Goal: Download file/media

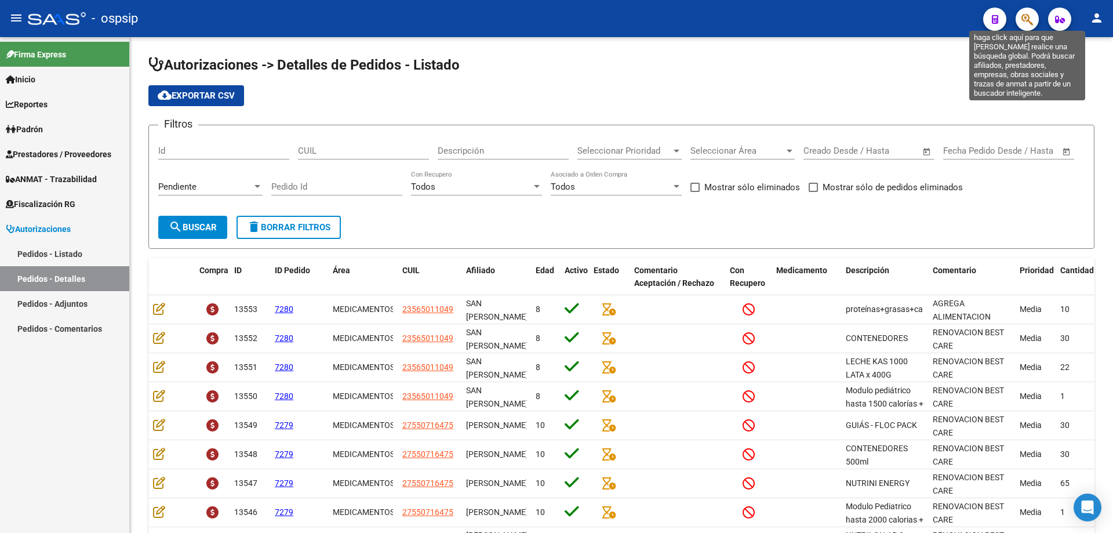
click at [1025, 26] on icon "button" at bounding box center [1027, 19] width 12 height 13
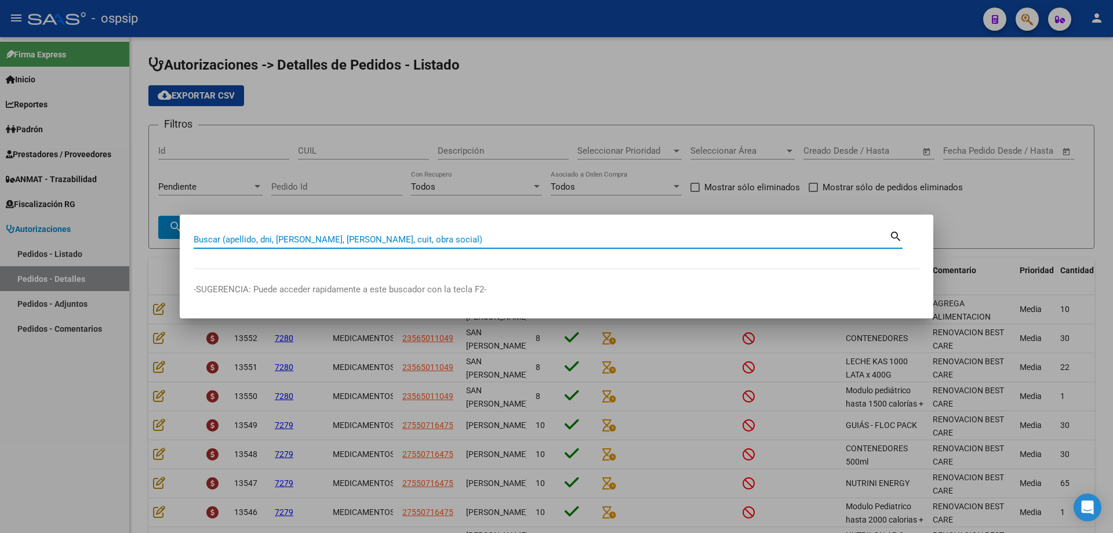
paste input "27573426"
type input "27573426"
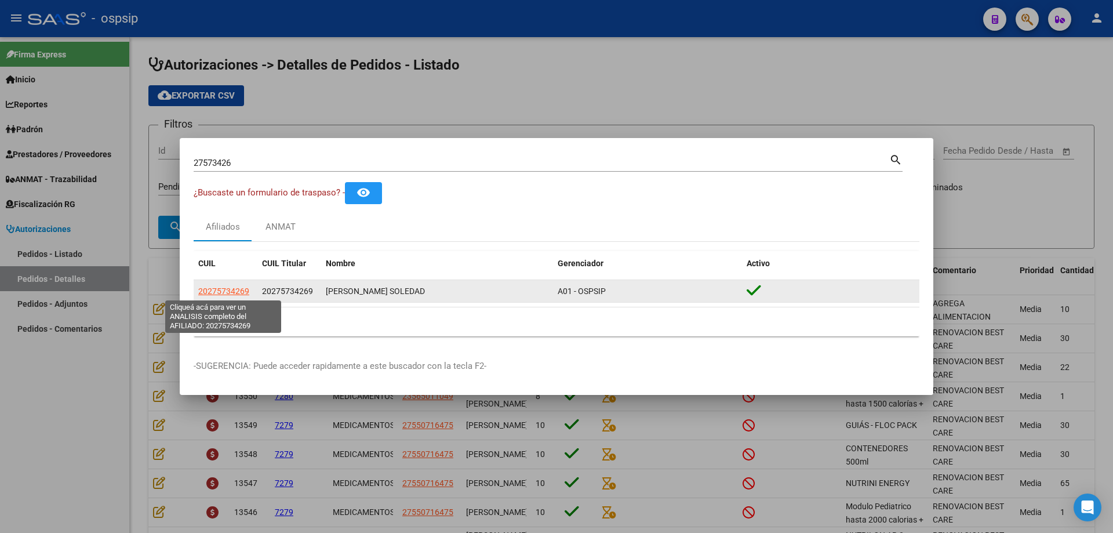
click at [228, 290] on span "20275734269" at bounding box center [223, 290] width 51 height 9
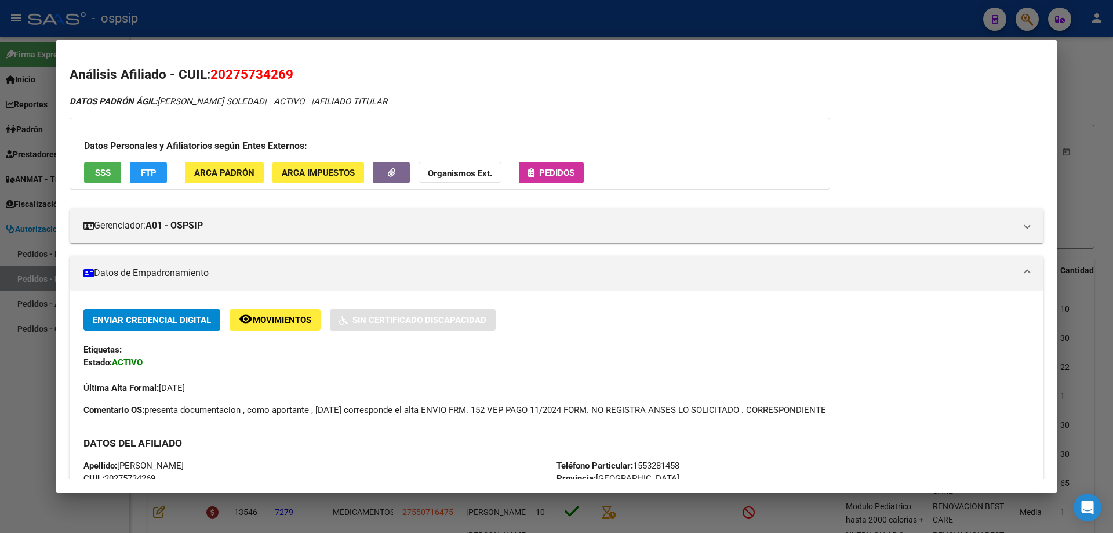
click at [552, 165] on button "Pedidos" at bounding box center [551, 172] width 65 height 21
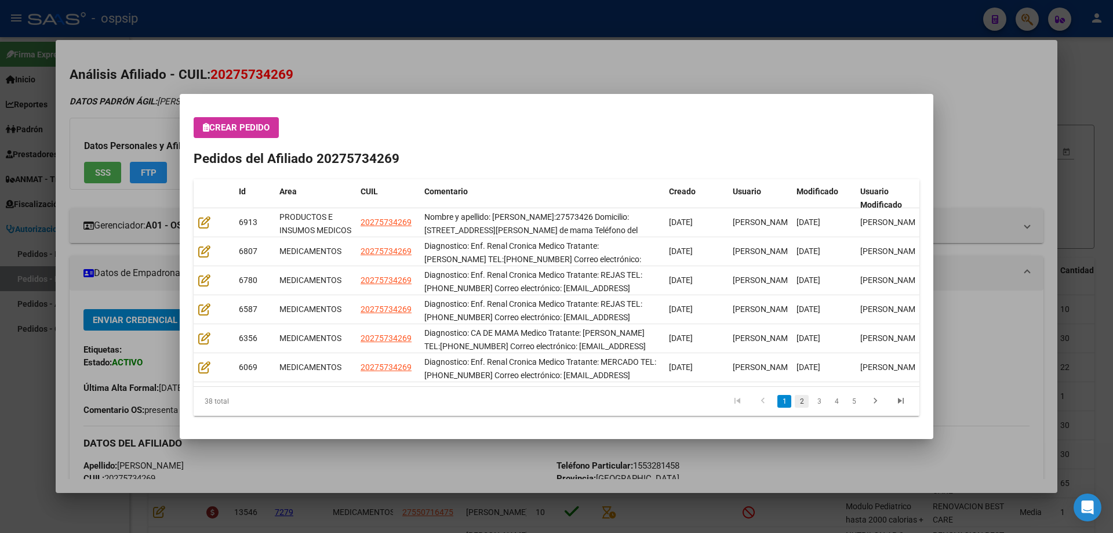
click at [800, 403] on link "2" at bounding box center [802, 401] width 14 height 13
click at [781, 398] on link "1" at bounding box center [784, 401] width 14 height 13
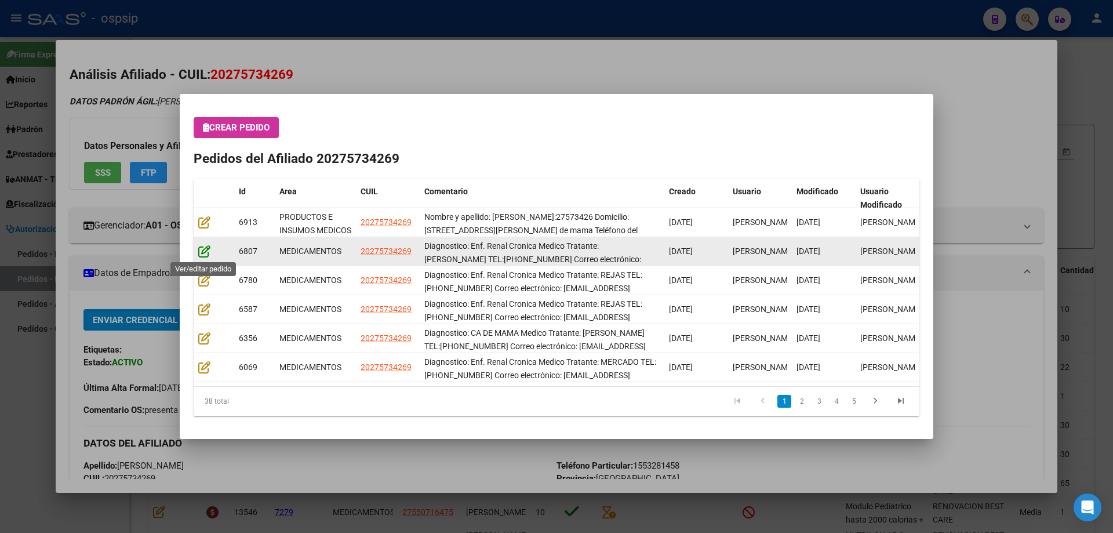
click at [206, 252] on icon at bounding box center [204, 251] width 12 height 13
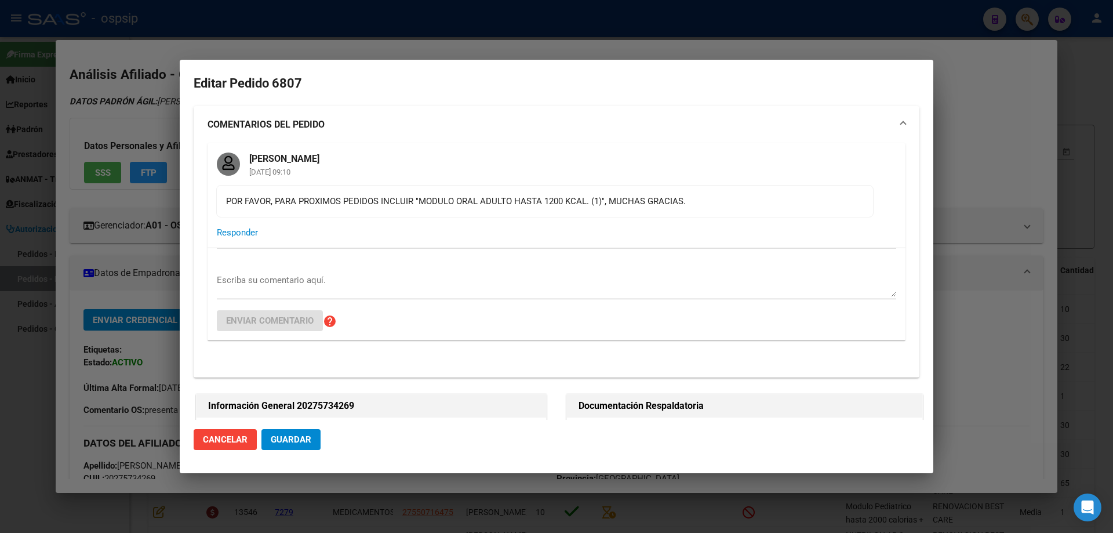
type input "[GEOGRAPHIC_DATA], [PERSON_NAME], [PERSON_NAME] PATRON 5694, Piso: 3"
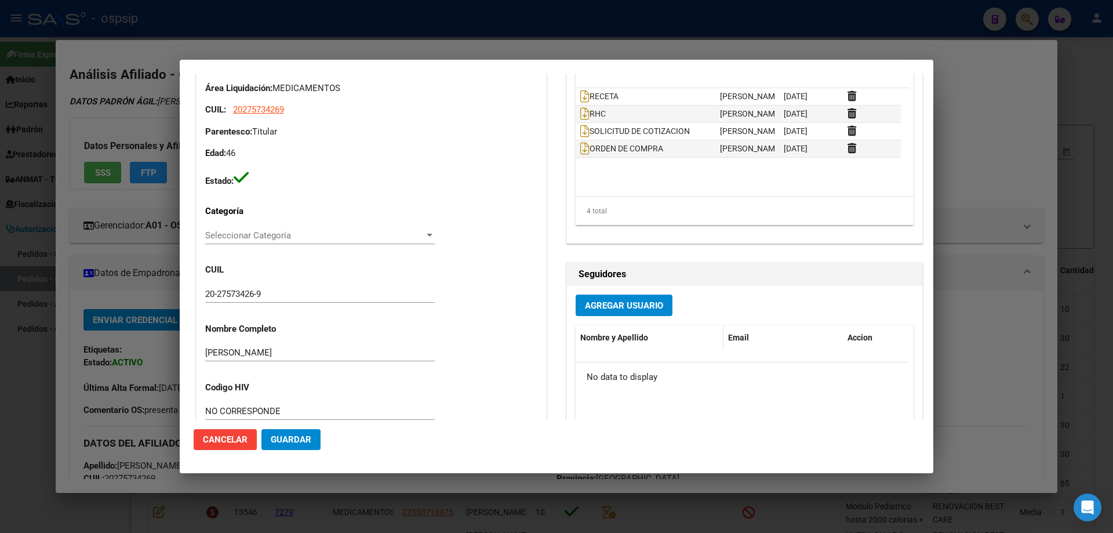
scroll to position [348, 0]
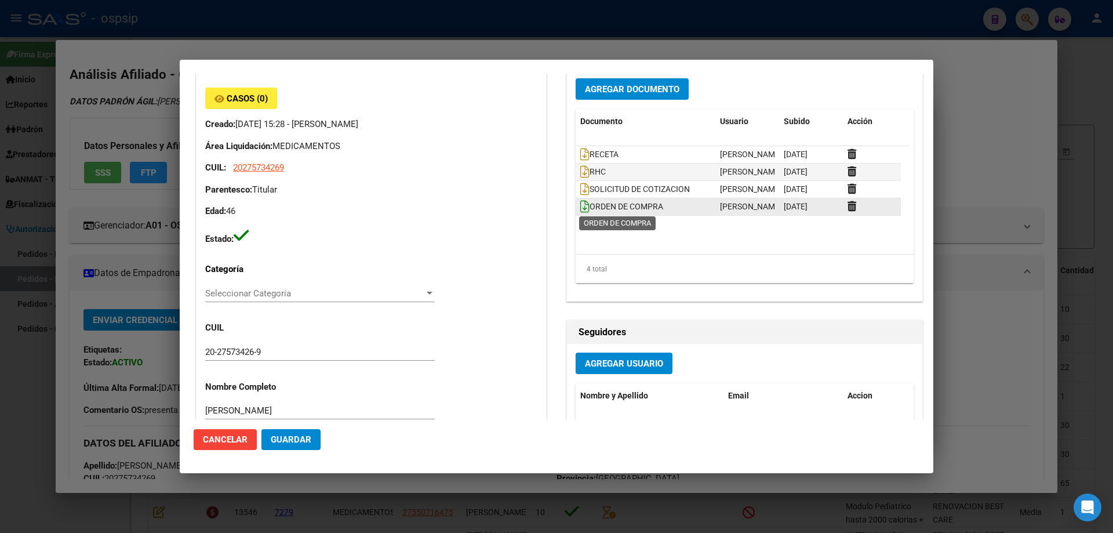
click at [582, 209] on icon at bounding box center [584, 206] width 9 height 13
click at [984, 377] on div at bounding box center [556, 266] width 1113 height 533
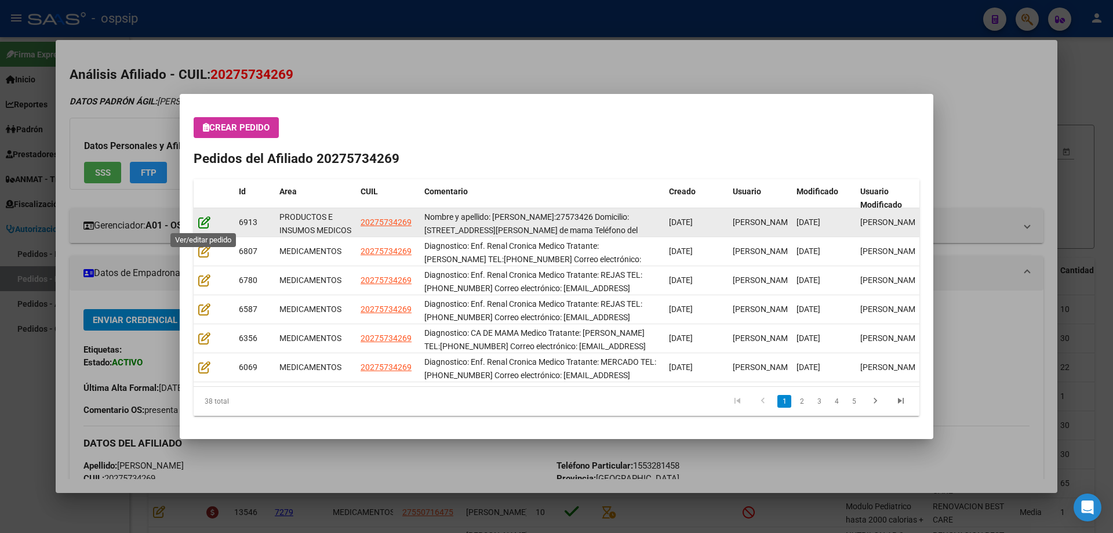
click at [206, 221] on icon at bounding box center [204, 222] width 12 height 13
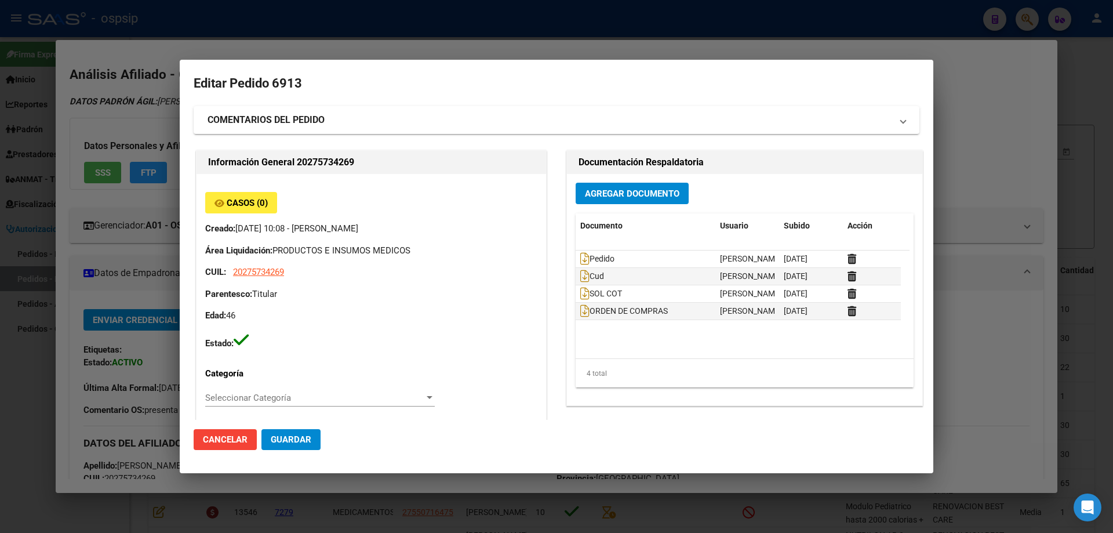
type input "[GEOGRAPHIC_DATA], [PERSON_NAME], [PERSON_NAME] PATRON 5694, Piso: 3"
click at [580, 307] on icon at bounding box center [584, 310] width 9 height 13
click at [994, 105] on div at bounding box center [556, 266] width 1113 height 533
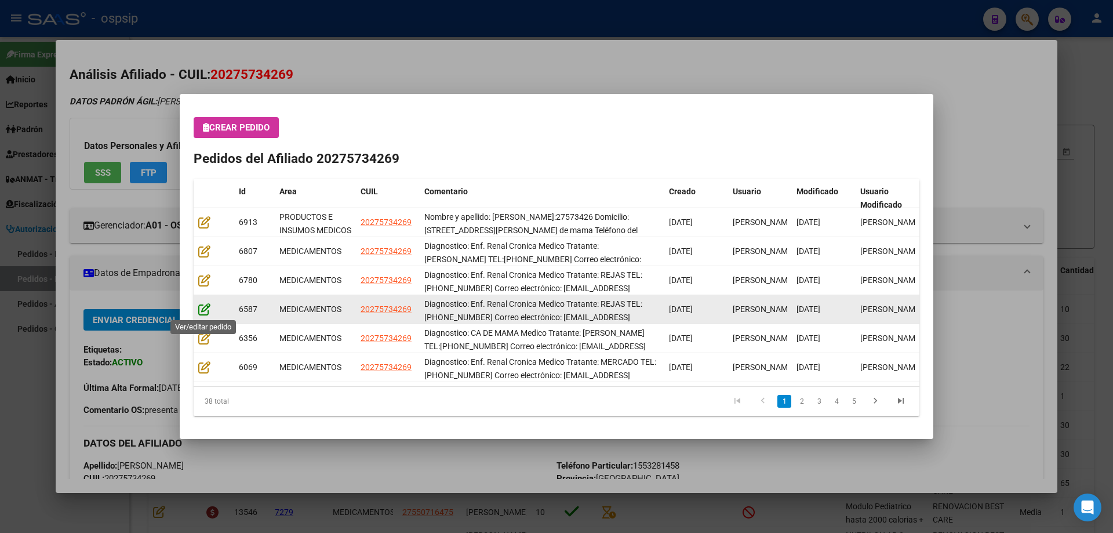
click at [203, 308] on icon at bounding box center [204, 309] width 12 height 13
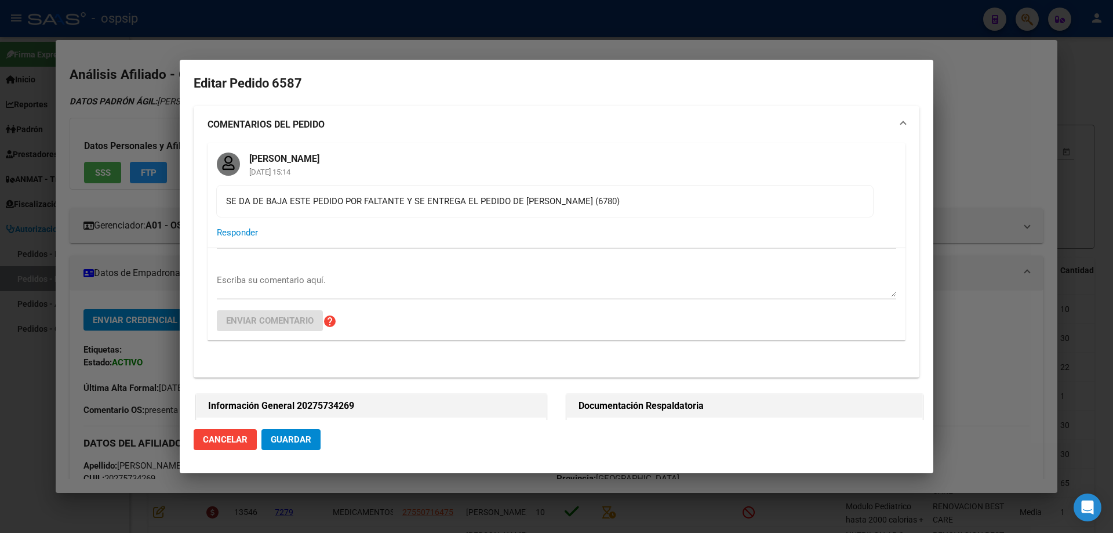
type input "[GEOGRAPHIC_DATA], [PERSON_NAME], [PERSON_NAME] PATRON 5694, Piso: 3"
click at [979, 81] on div at bounding box center [556, 266] width 1113 height 533
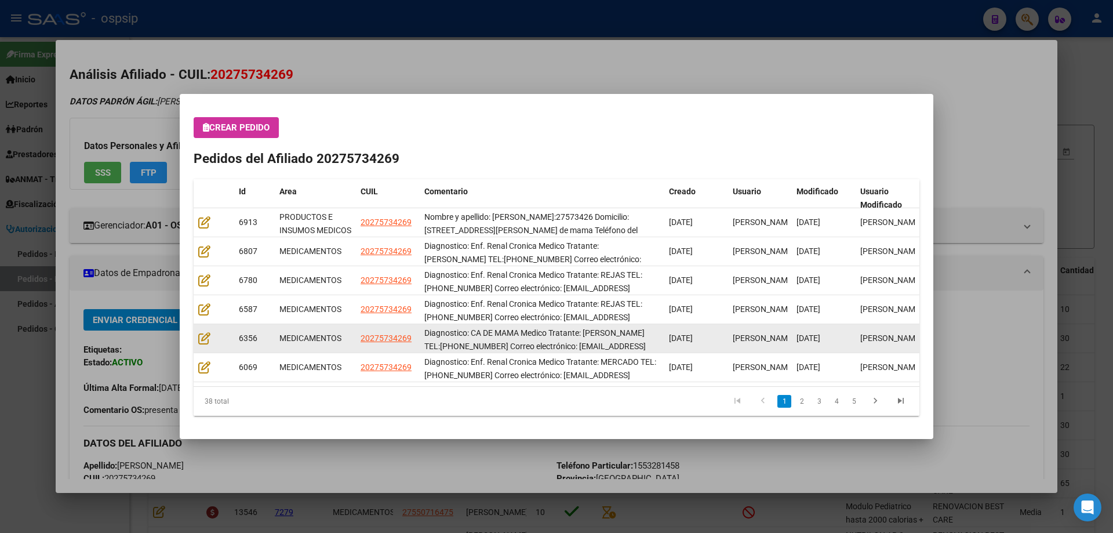
click at [201, 329] on datatable-body-cell at bounding box center [214, 338] width 41 height 28
click at [200, 341] on icon at bounding box center [204, 337] width 12 height 13
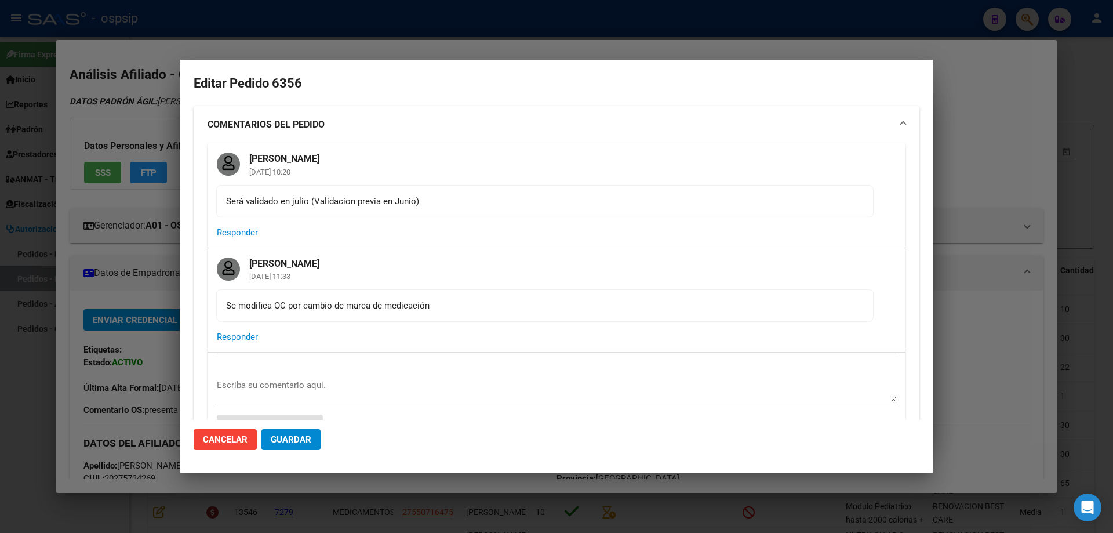
type input "[GEOGRAPHIC_DATA], [PERSON_NAME], [PERSON_NAME] PATRON 5694, Piso: 3"
click at [1006, 196] on div at bounding box center [556, 266] width 1113 height 533
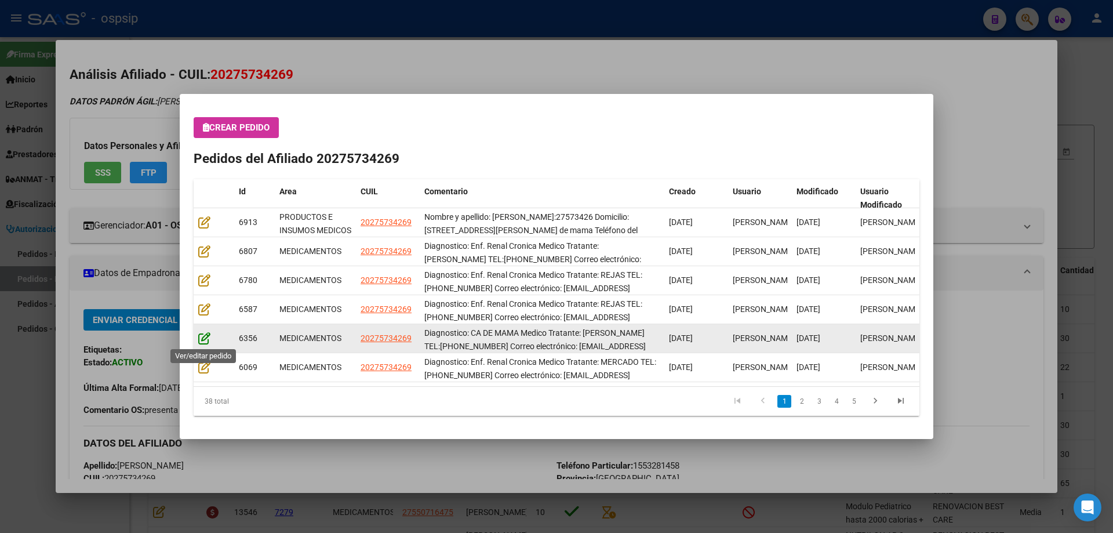
click at [201, 334] on icon at bounding box center [204, 337] width 12 height 13
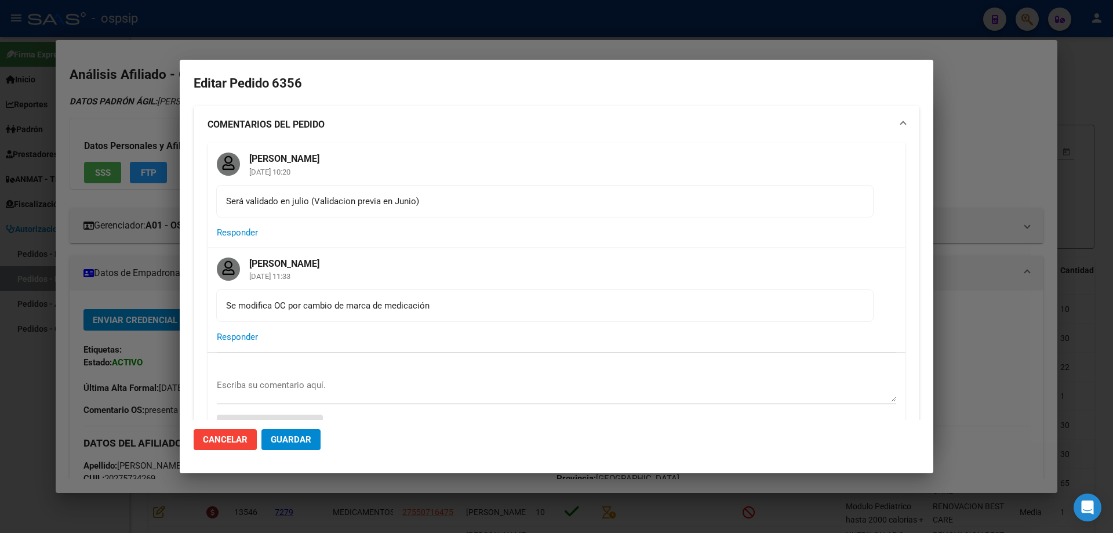
type input "[GEOGRAPHIC_DATA], [PERSON_NAME], [PERSON_NAME] PATRON 5694, Piso: 3"
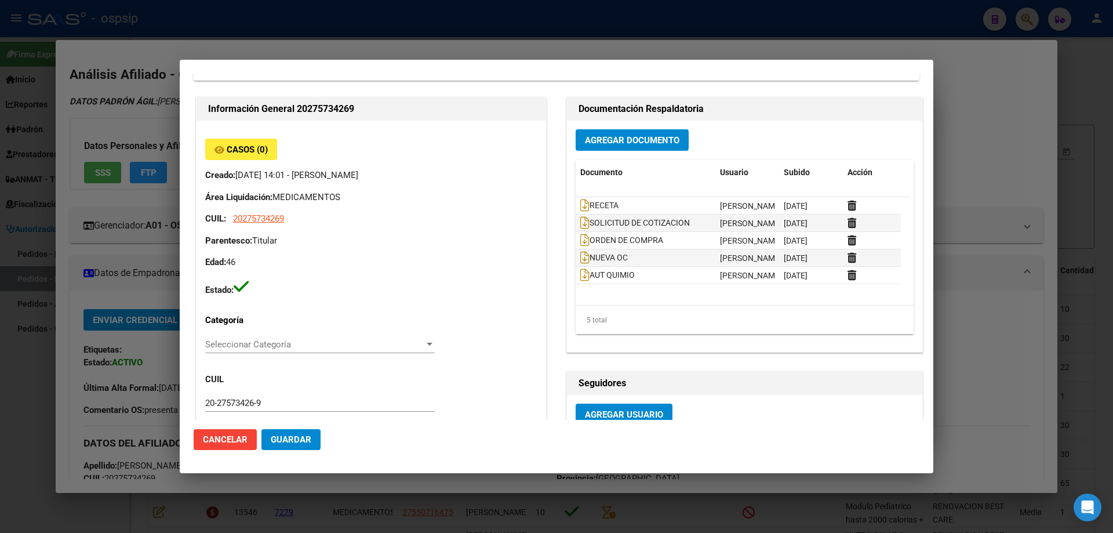
scroll to position [406, 0]
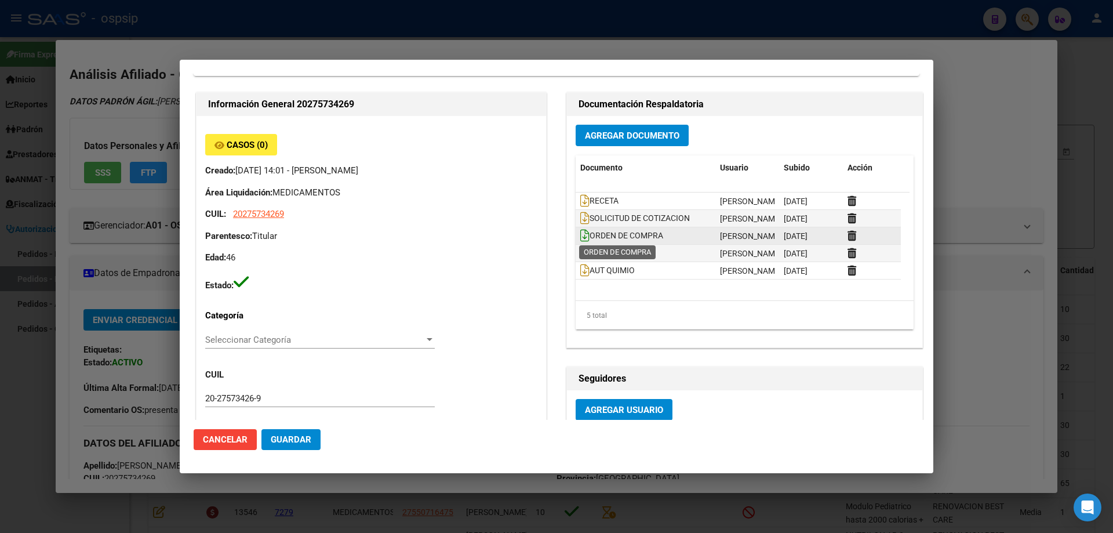
click at [582, 240] on icon at bounding box center [584, 235] width 9 height 13
click at [1044, 286] on div at bounding box center [556, 266] width 1113 height 533
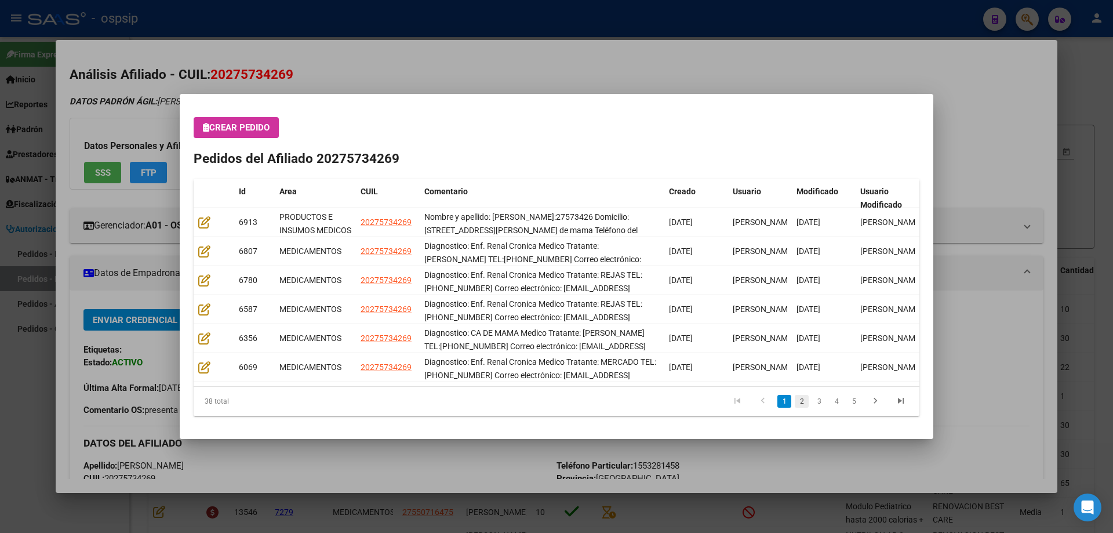
click at [802, 403] on link "2" at bounding box center [802, 401] width 14 height 13
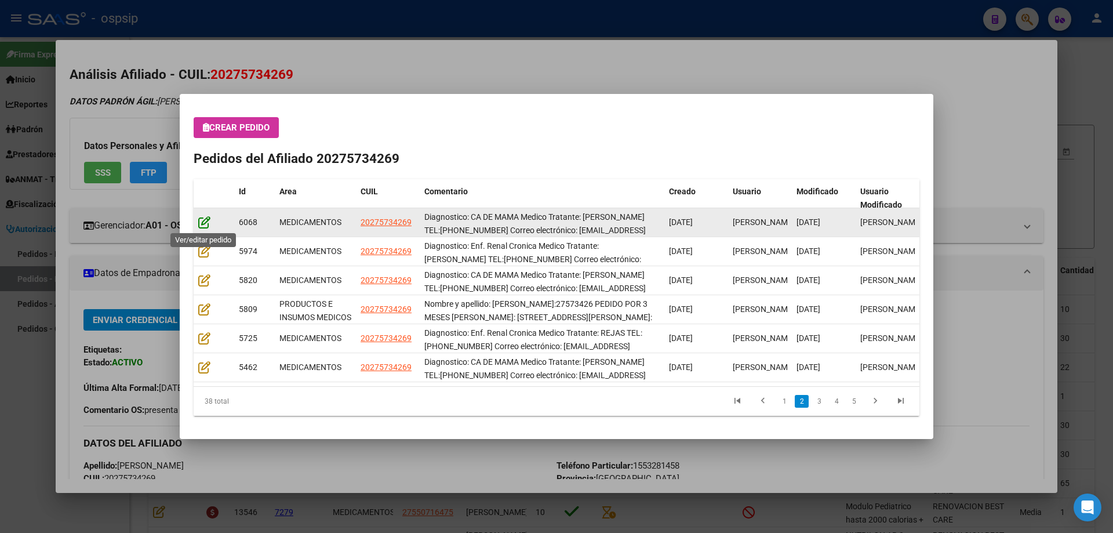
click at [198, 223] on icon at bounding box center [204, 222] width 12 height 13
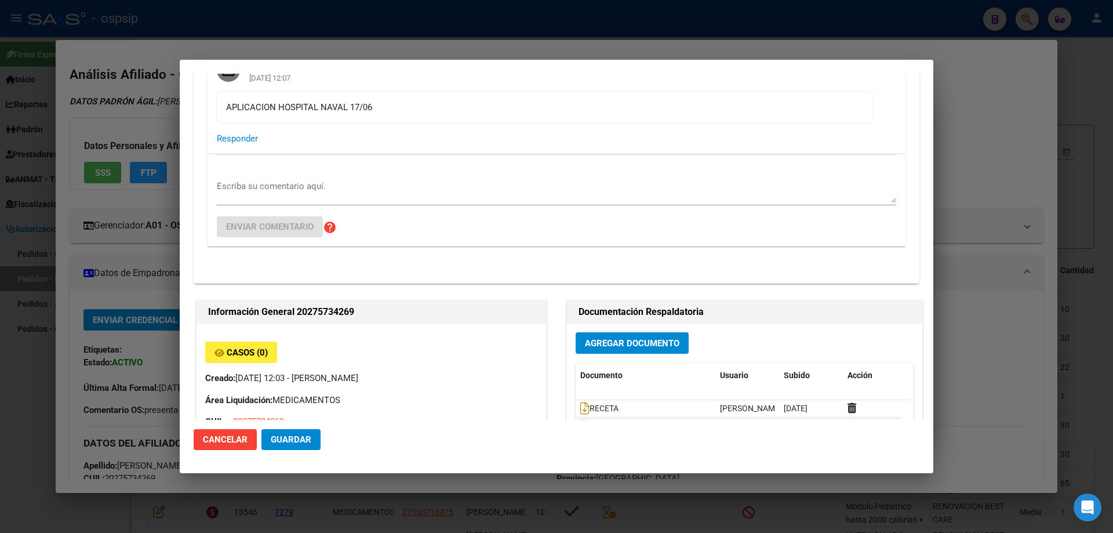
scroll to position [232, 0]
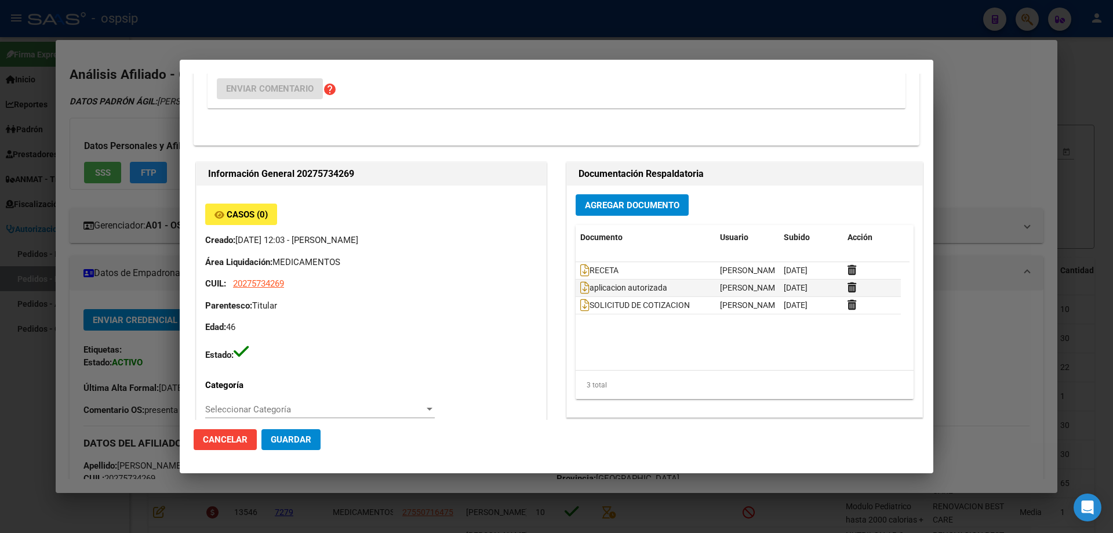
drag, startPoint x: 945, startPoint y: 305, endPoint x: 1005, endPoint y: 158, distance: 159.1
click at [945, 299] on div at bounding box center [556, 266] width 1113 height 533
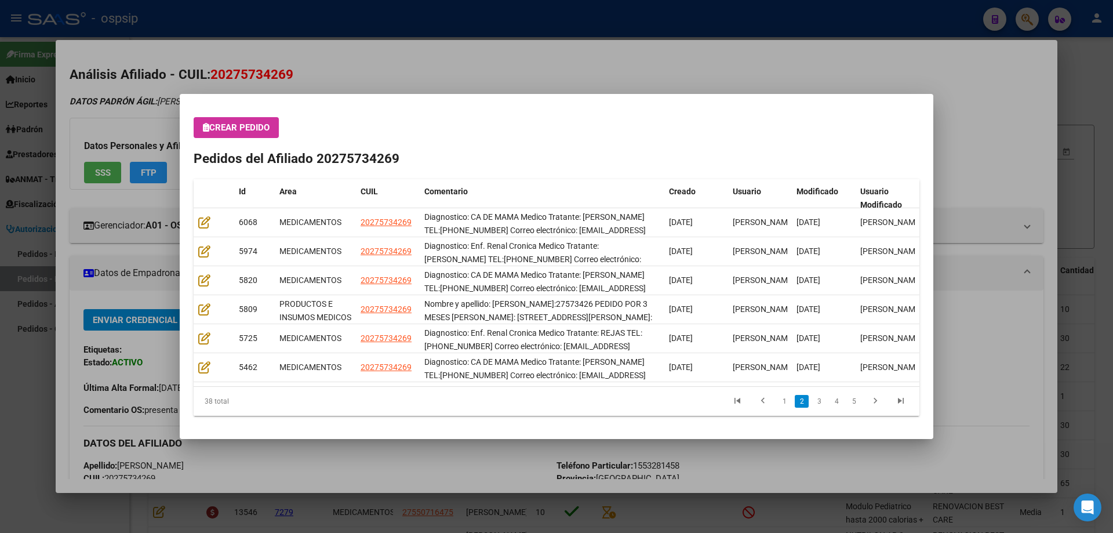
click at [1029, 125] on div at bounding box center [556, 266] width 1113 height 533
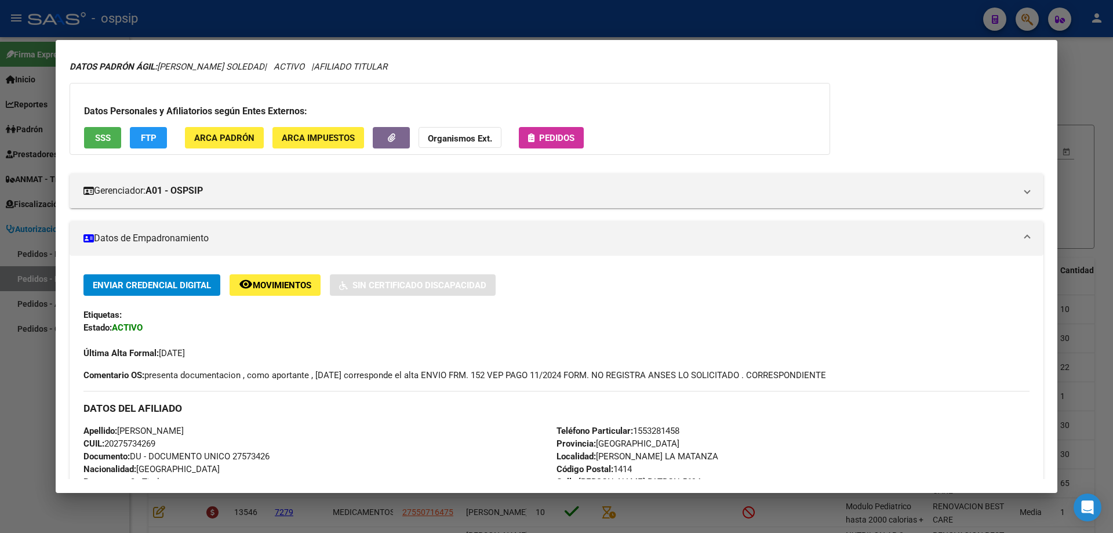
scroll to position [0, 0]
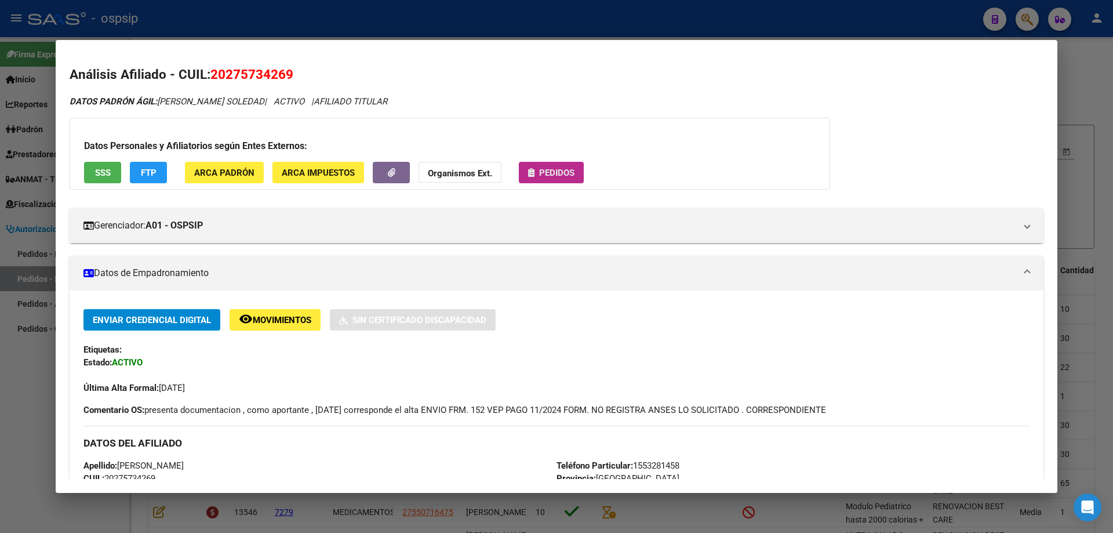
click at [540, 166] on button "Pedidos" at bounding box center [551, 172] width 65 height 21
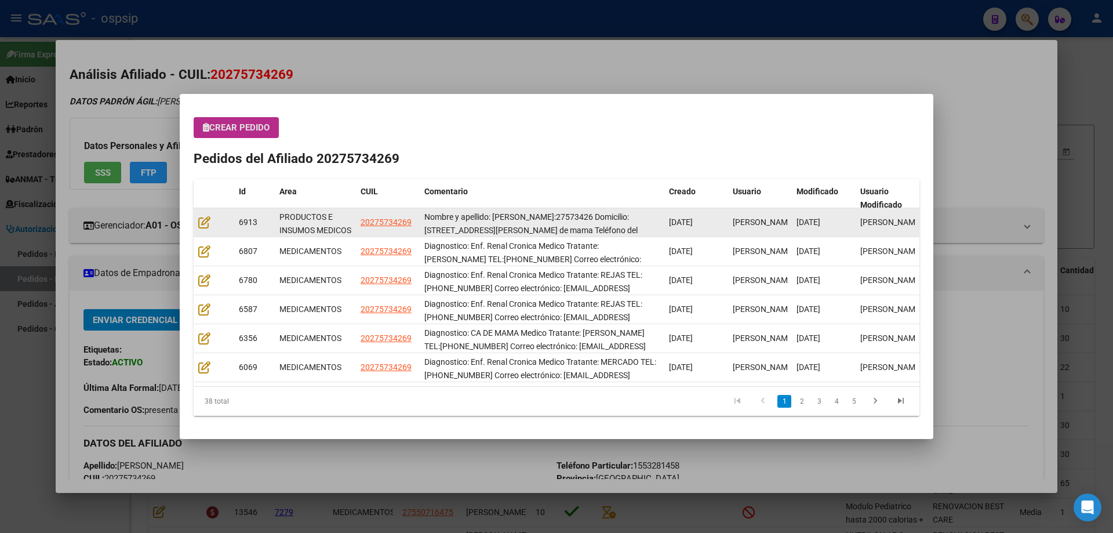
click at [197, 226] on datatable-body-cell at bounding box center [214, 222] width 41 height 28
click at [206, 224] on icon at bounding box center [204, 222] width 12 height 13
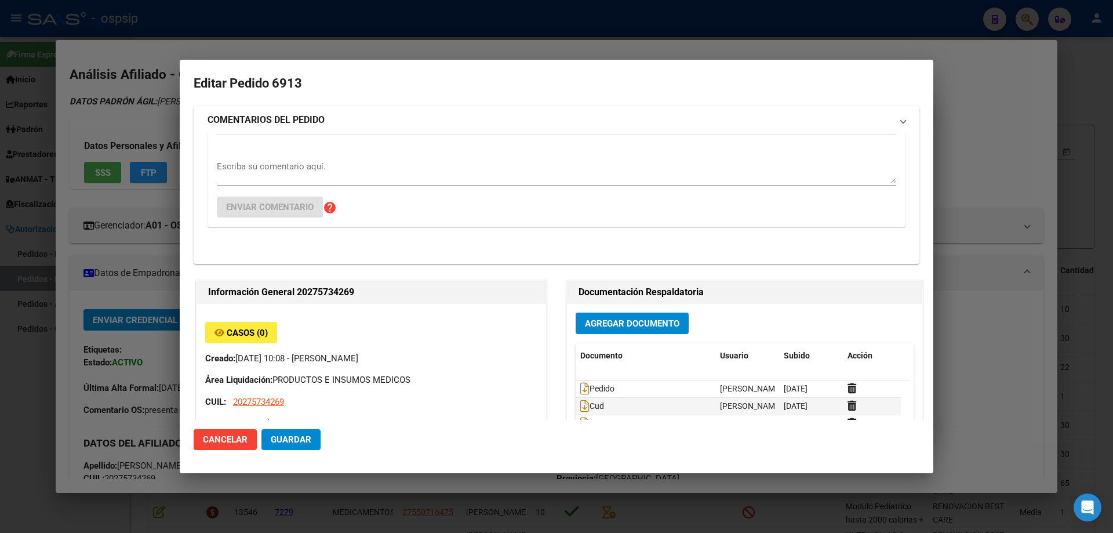
type input "[GEOGRAPHIC_DATA], [PERSON_NAME], [PERSON_NAME] PATRON 5694, Piso: 3"
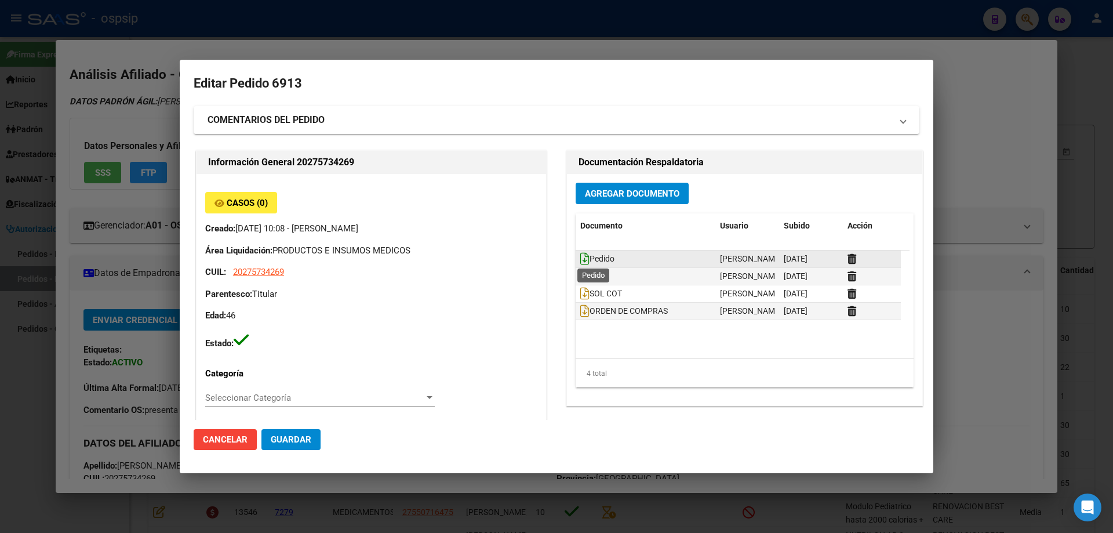
click at [580, 258] on icon at bounding box center [584, 258] width 9 height 13
click at [971, 252] on div at bounding box center [556, 266] width 1113 height 533
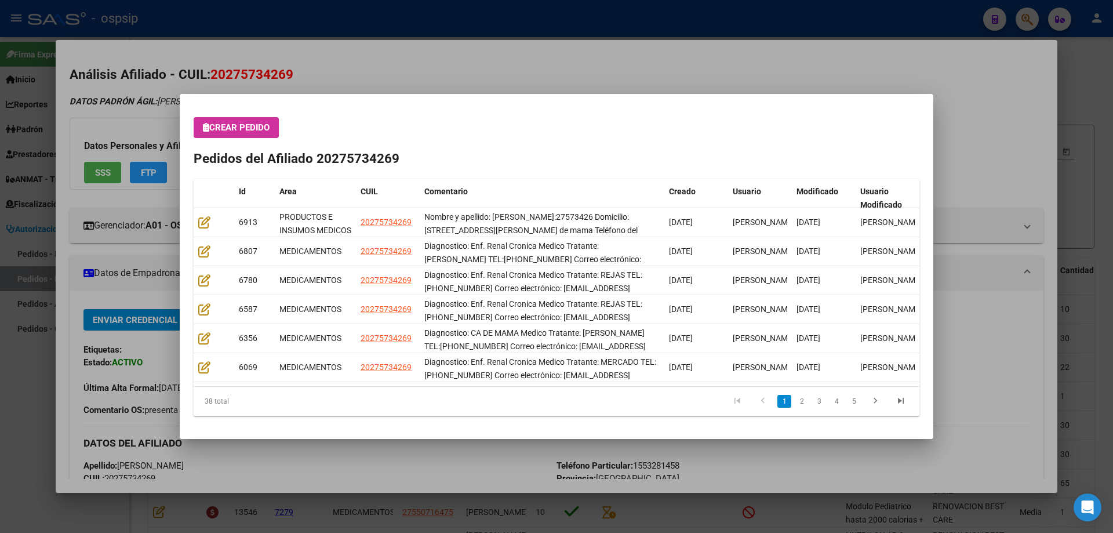
click at [710, 451] on div at bounding box center [556, 266] width 1113 height 533
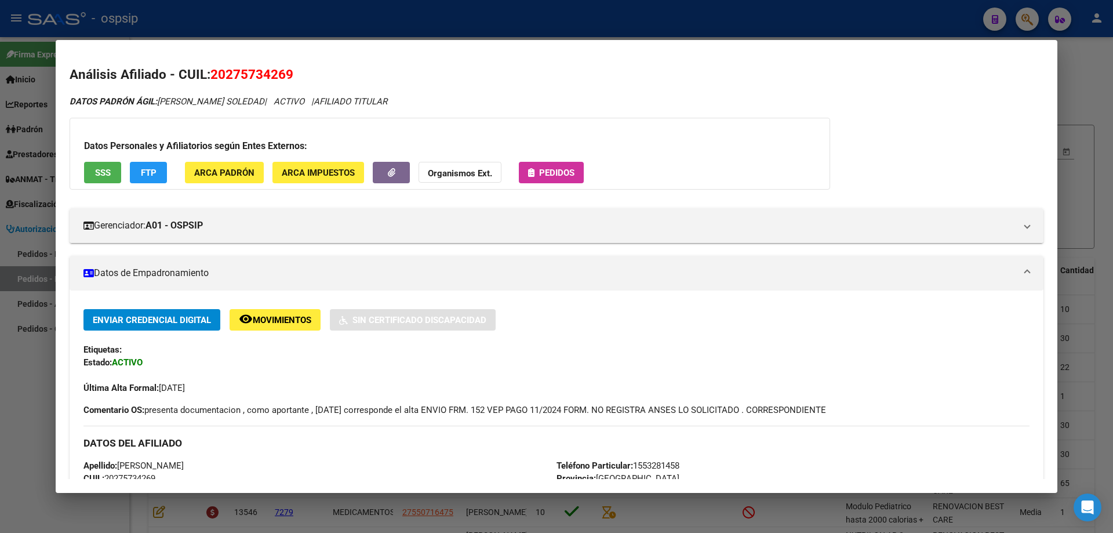
click at [549, 172] on span "Pedidos" at bounding box center [556, 172] width 35 height 10
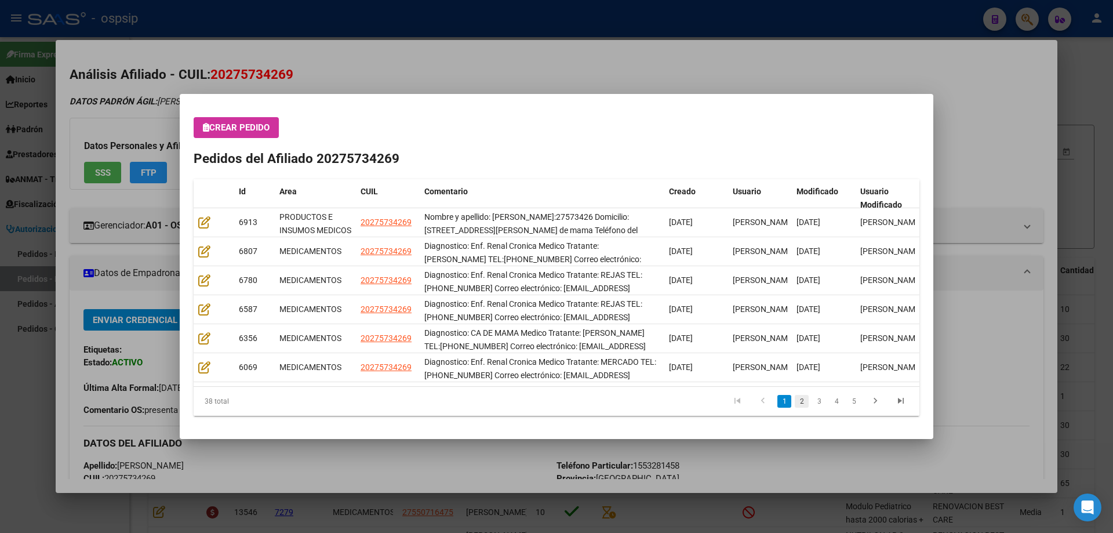
click at [806, 401] on link "2" at bounding box center [802, 401] width 14 height 13
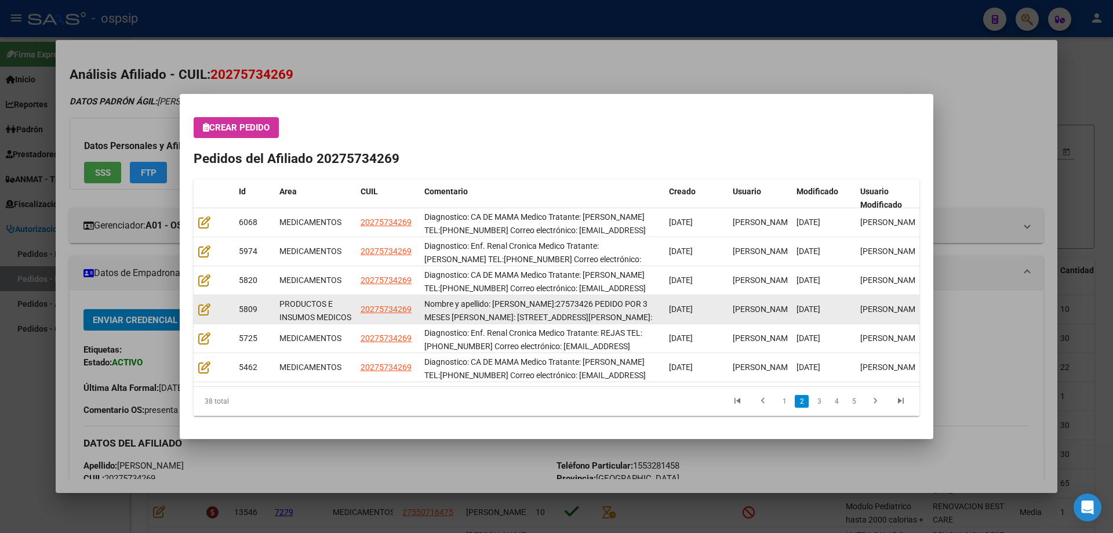
click at [251, 305] on span "5809" at bounding box center [248, 308] width 19 height 9
click at [394, 307] on span "20275734269" at bounding box center [385, 308] width 51 height 9
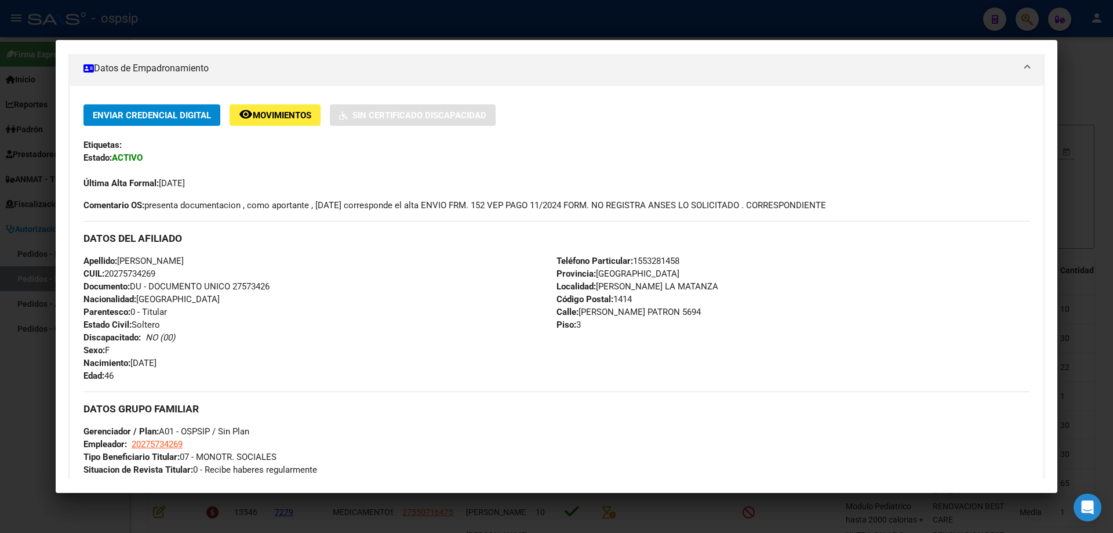
scroll to position [187, 0]
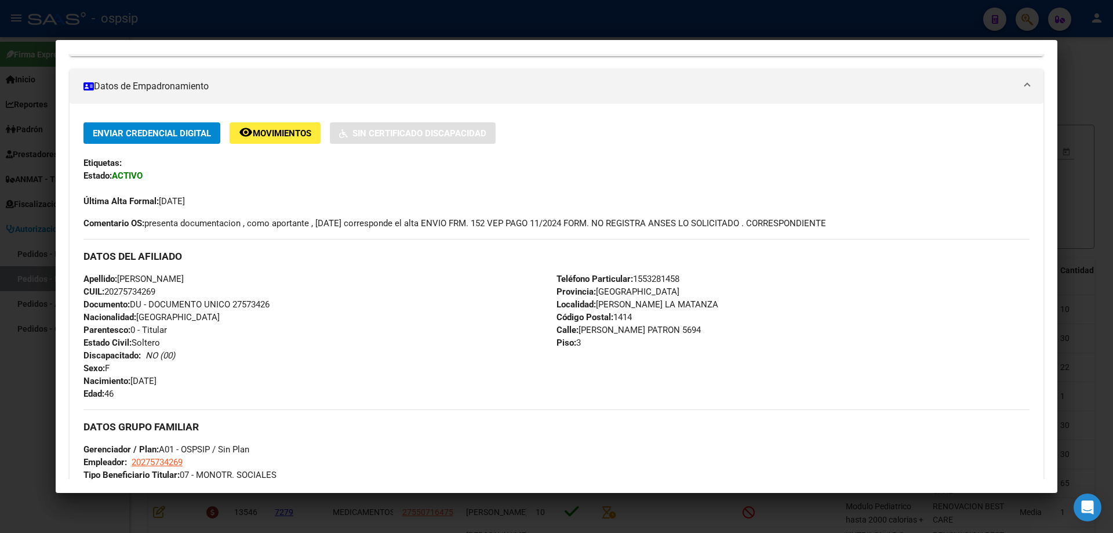
click at [666, 276] on span "Teléfono Particular: [PHONE_NUMBER]" at bounding box center [617, 279] width 123 height 10
click at [665, 276] on span "Teléfono Particular: [PHONE_NUMBER]" at bounding box center [617, 279] width 123 height 10
click at [638, 325] on span "Calle: [PERSON_NAME] PATRON 5694" at bounding box center [628, 330] width 144 height 10
click at [643, 330] on span "Calle: [PERSON_NAME] PATRON 5694" at bounding box center [628, 330] width 144 height 10
click at [618, 315] on span "Código Postal: 1414" at bounding box center [593, 317] width 75 height 10
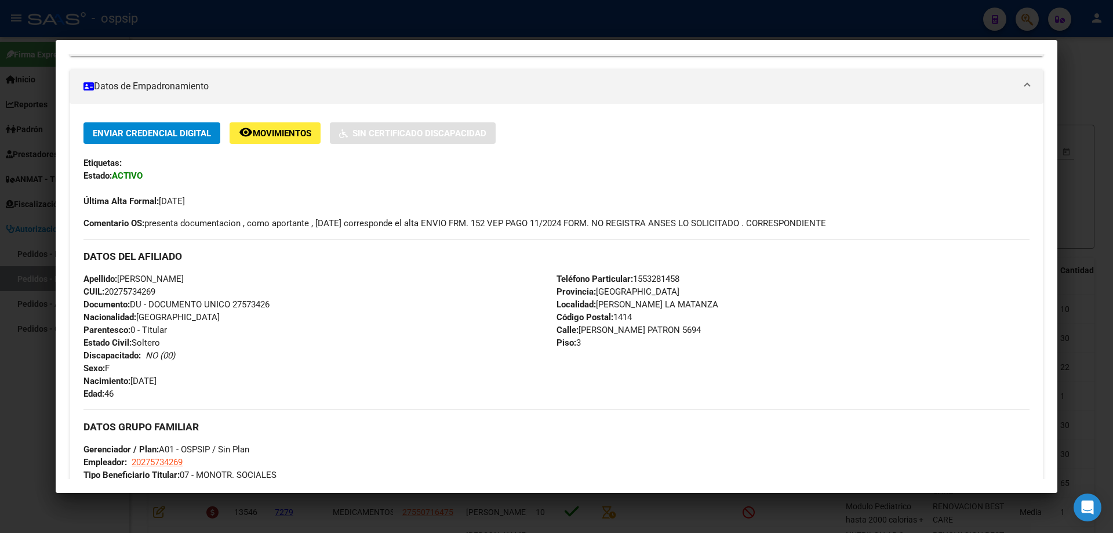
click at [618, 315] on span "Código Postal: 1414" at bounding box center [593, 317] width 75 height 10
click at [254, 305] on span "Documento: DU - DOCUMENTO UNICO 27573426" at bounding box center [176, 304] width 186 height 10
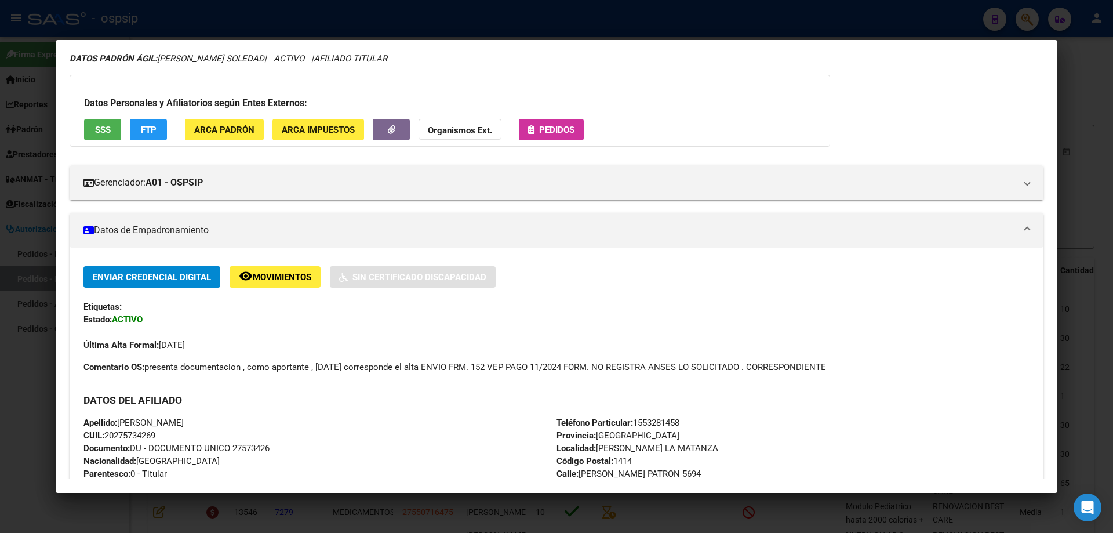
scroll to position [13, 0]
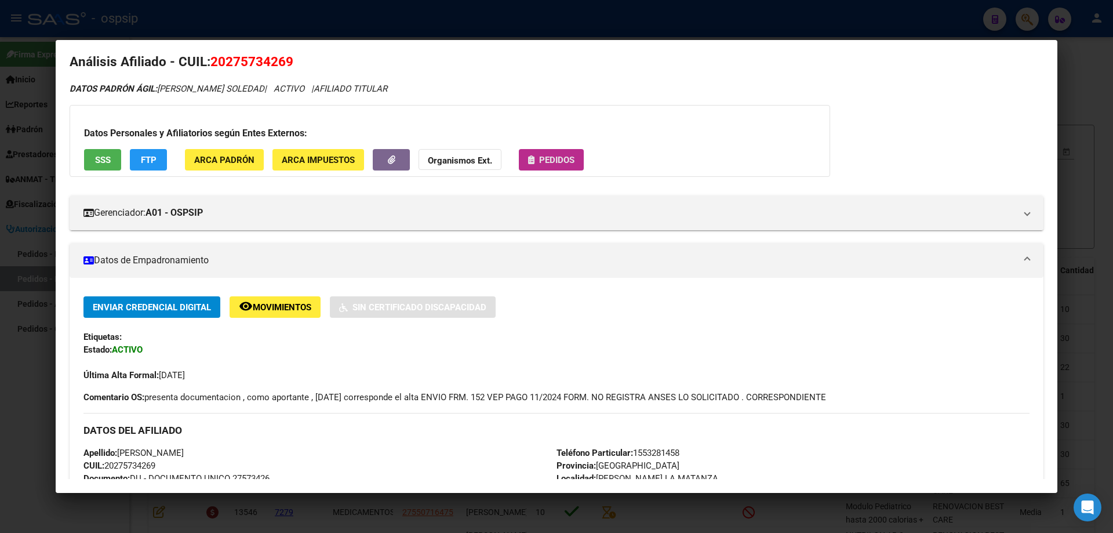
click at [566, 156] on span "Pedidos" at bounding box center [556, 160] width 35 height 10
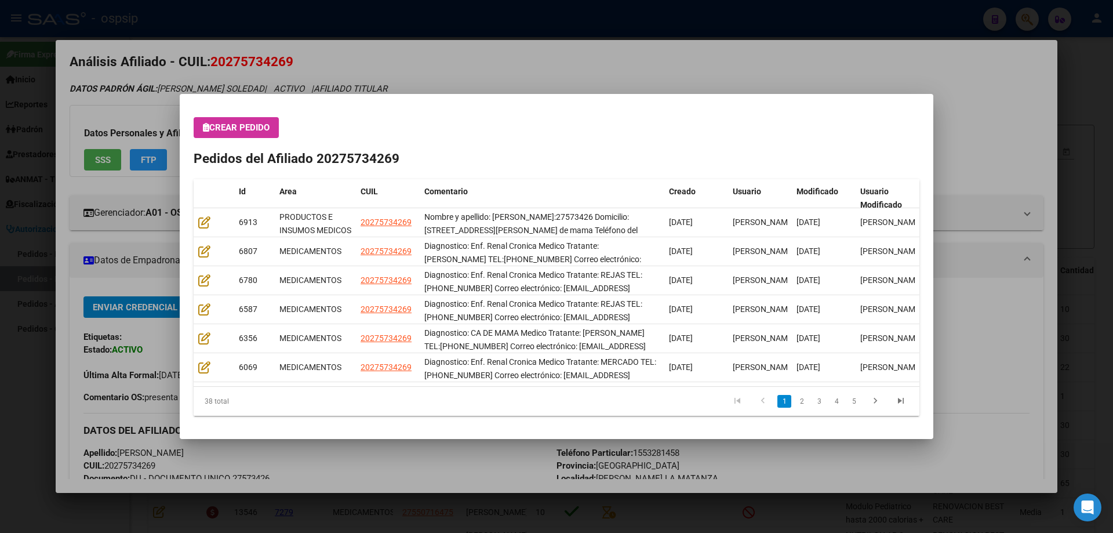
click at [992, 323] on div at bounding box center [556, 266] width 1113 height 533
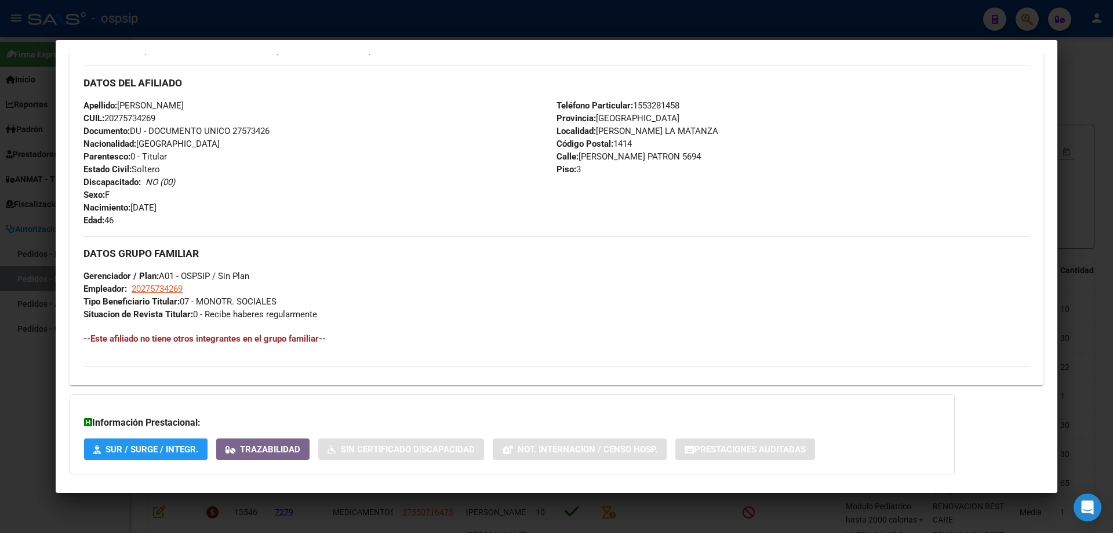
scroll to position [0, 0]
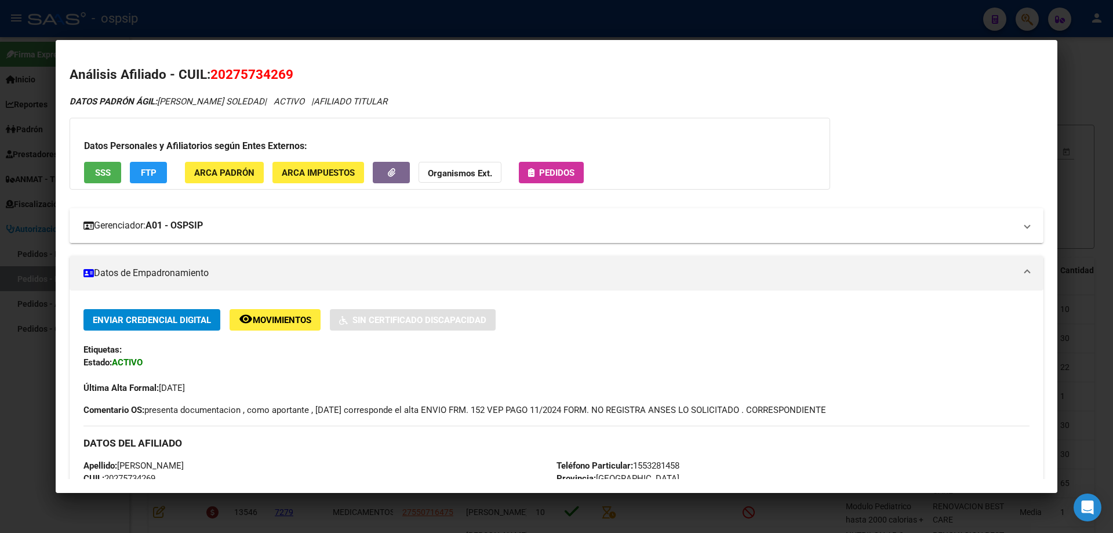
click at [1025, 227] on span at bounding box center [1027, 225] width 5 height 14
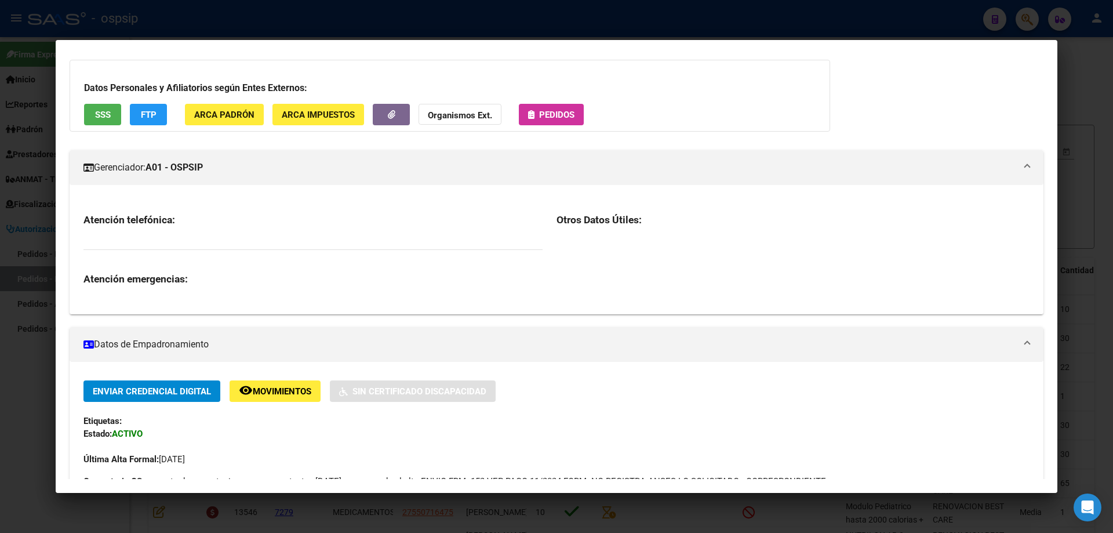
scroll to position [116, 0]
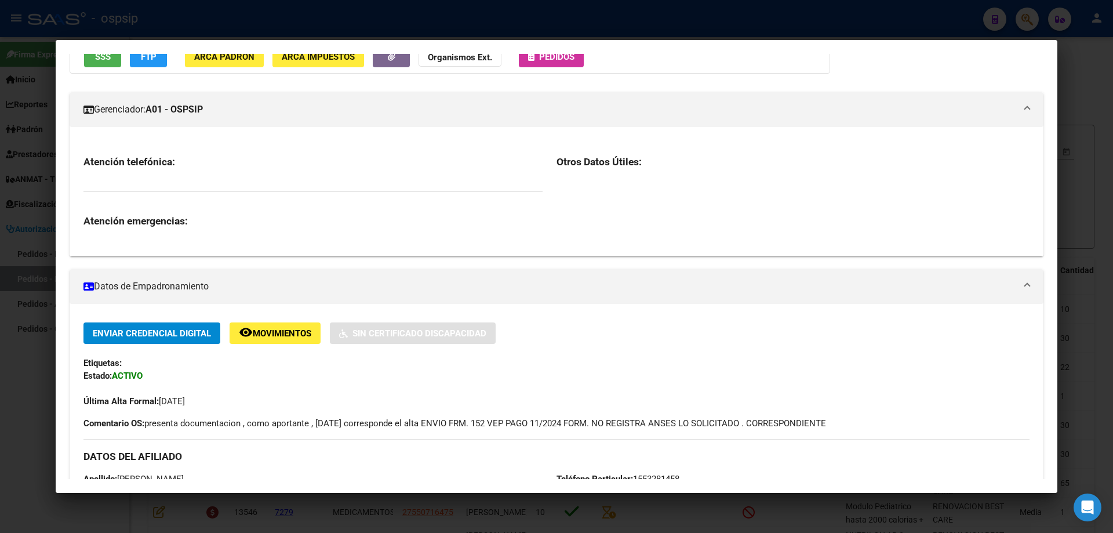
click at [1025, 284] on span at bounding box center [1027, 286] width 5 height 14
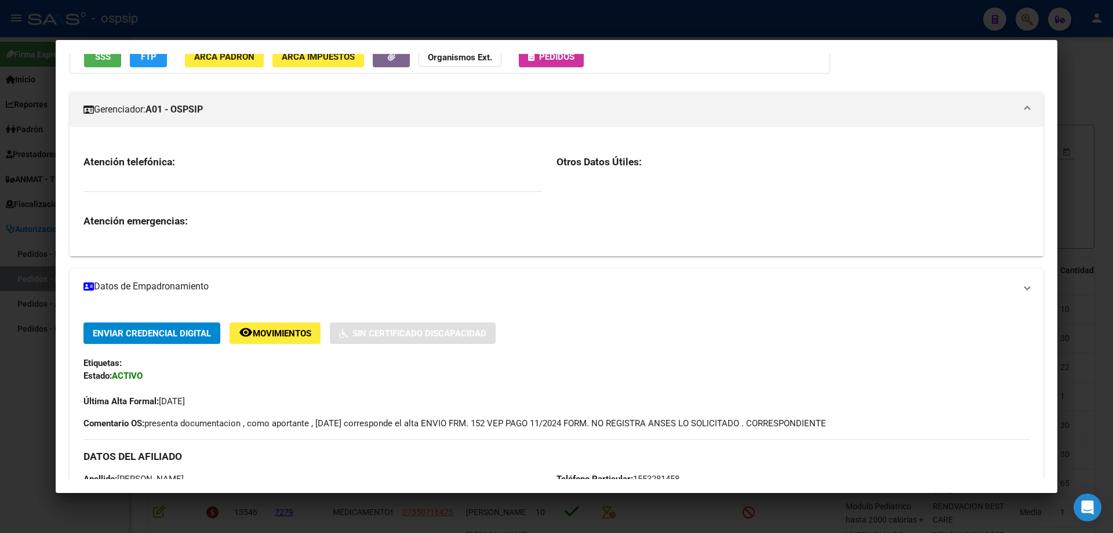
scroll to position [93, 0]
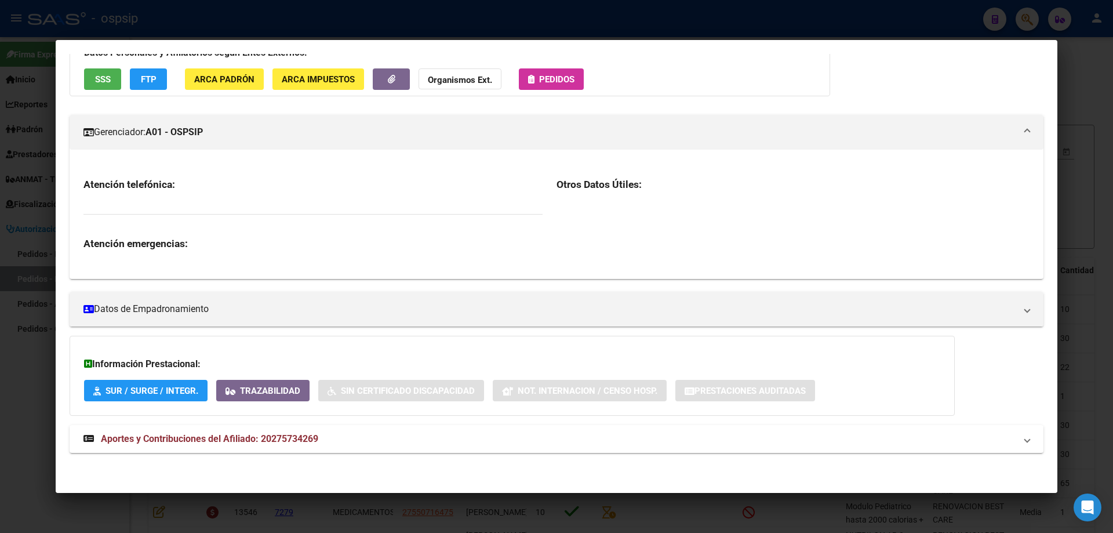
click at [1025, 129] on span at bounding box center [1027, 132] width 5 height 14
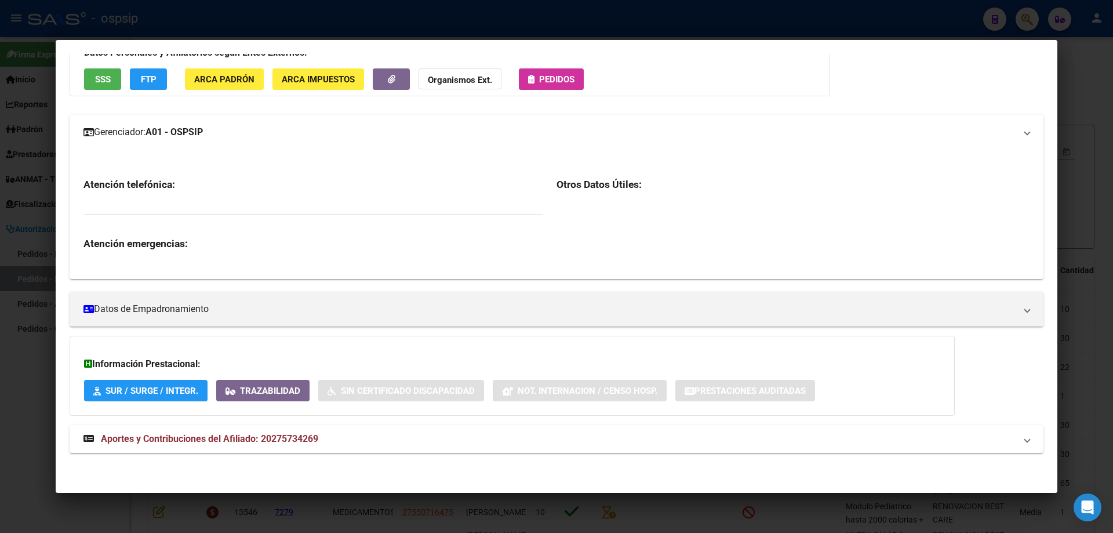
scroll to position [0, 0]
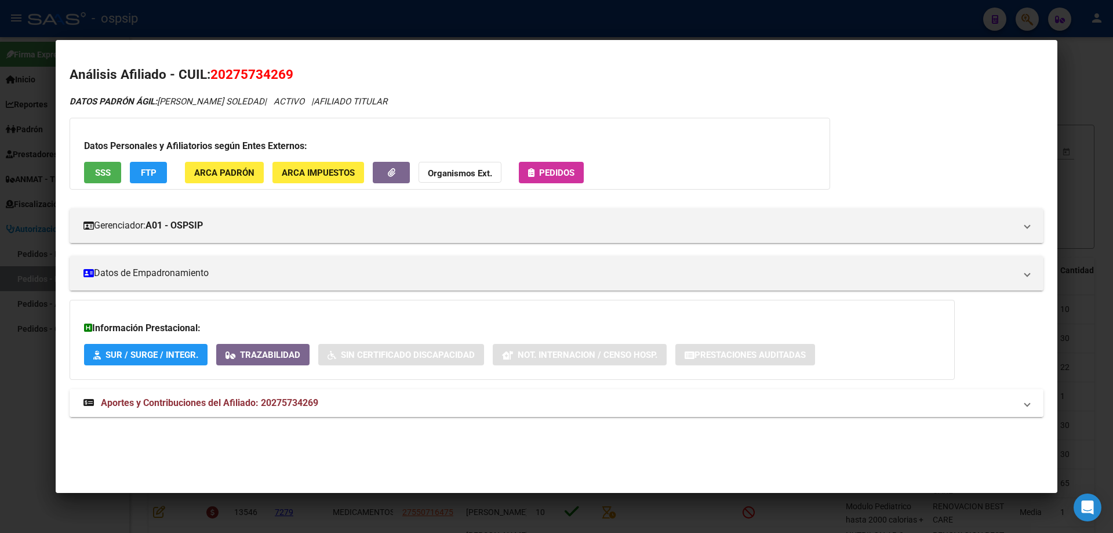
click at [1028, 403] on span at bounding box center [1027, 403] width 5 height 14
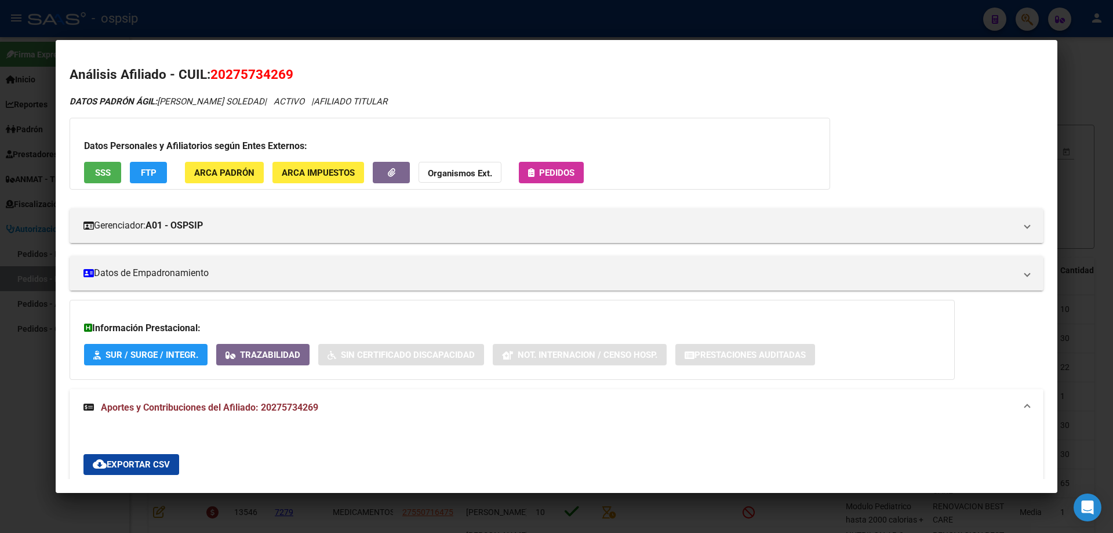
click at [1021, 405] on mat-expansion-panel-header "Aportes y Contribuciones del Afiliado: 20275734269" at bounding box center [557, 407] width 974 height 37
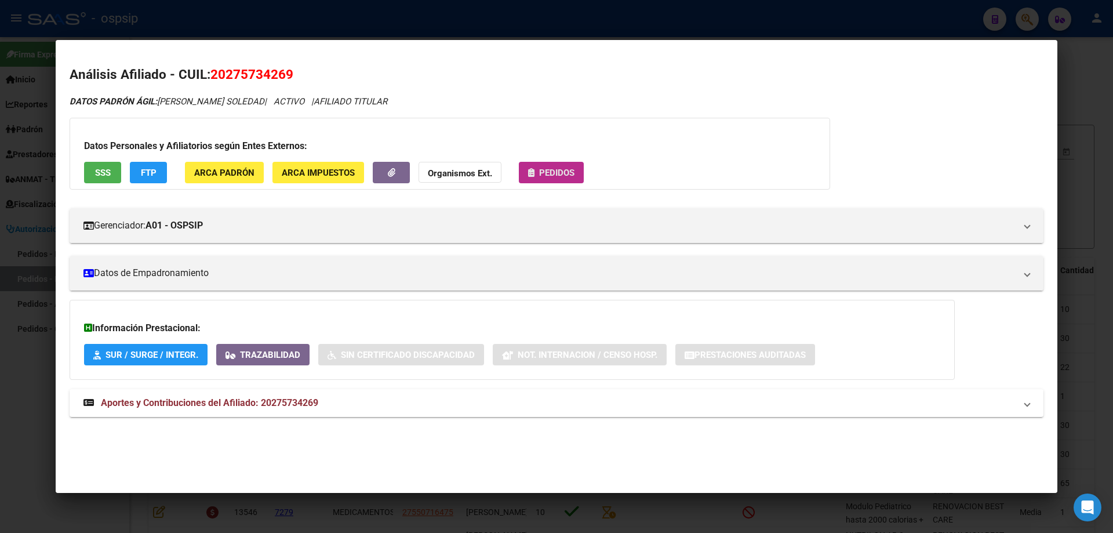
click at [573, 166] on button "Pedidos" at bounding box center [551, 172] width 65 height 21
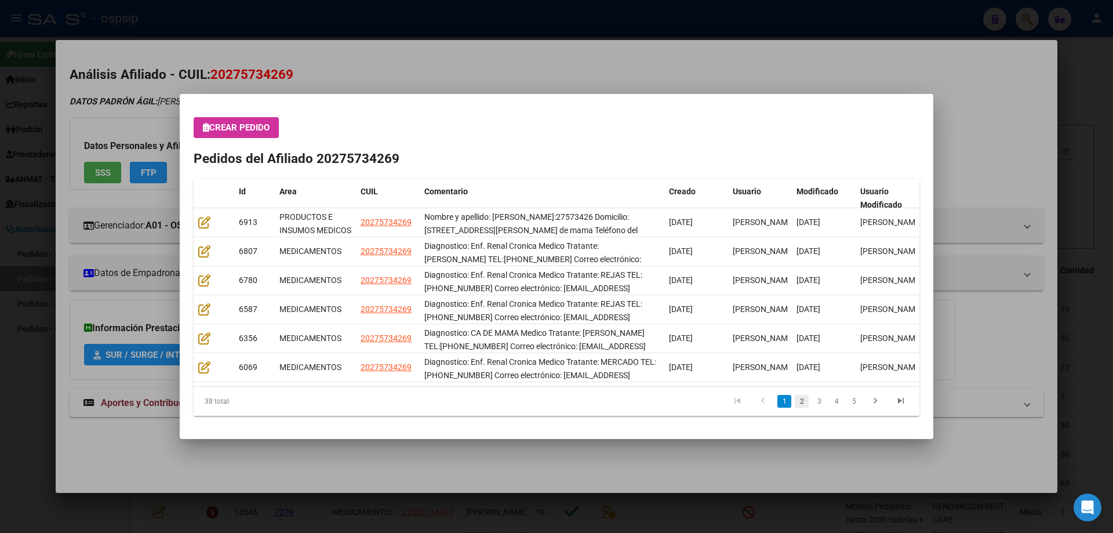
click at [797, 404] on link "2" at bounding box center [802, 401] width 14 height 13
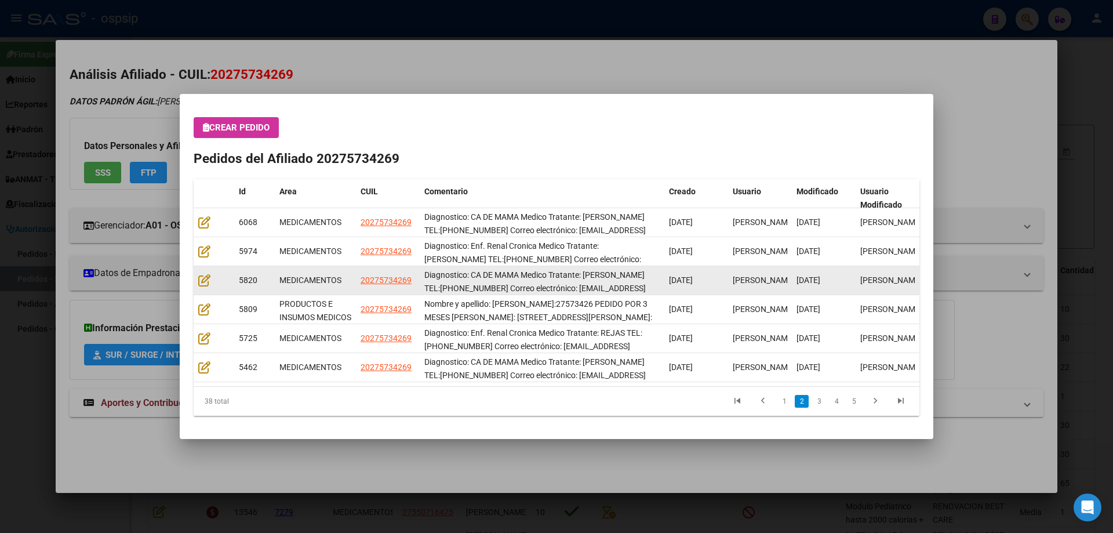
click at [247, 276] on span "5820" at bounding box center [248, 279] width 19 height 9
click at [378, 279] on span "20275734269" at bounding box center [385, 279] width 51 height 9
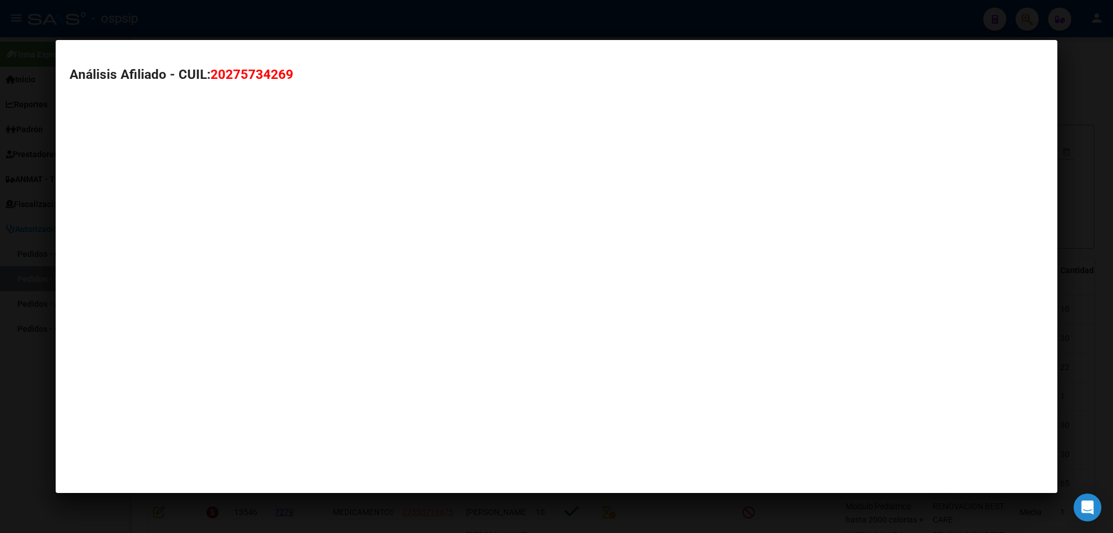
click at [378, 279] on mat-dialog-container "Análisis Afiliado - CUIL: 20275734269" at bounding box center [556, 266] width 1001 height 453
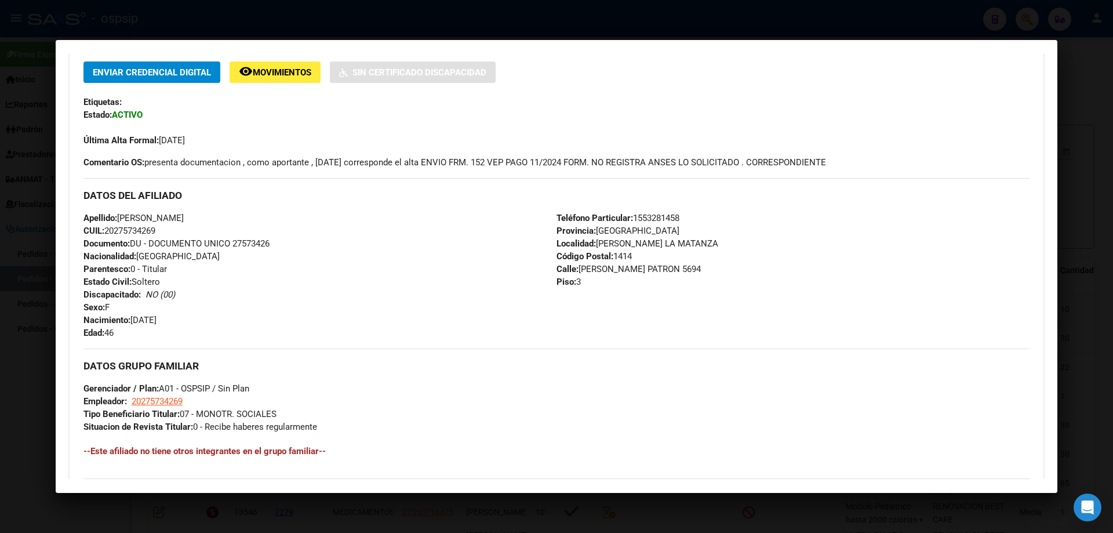
scroll to position [71, 0]
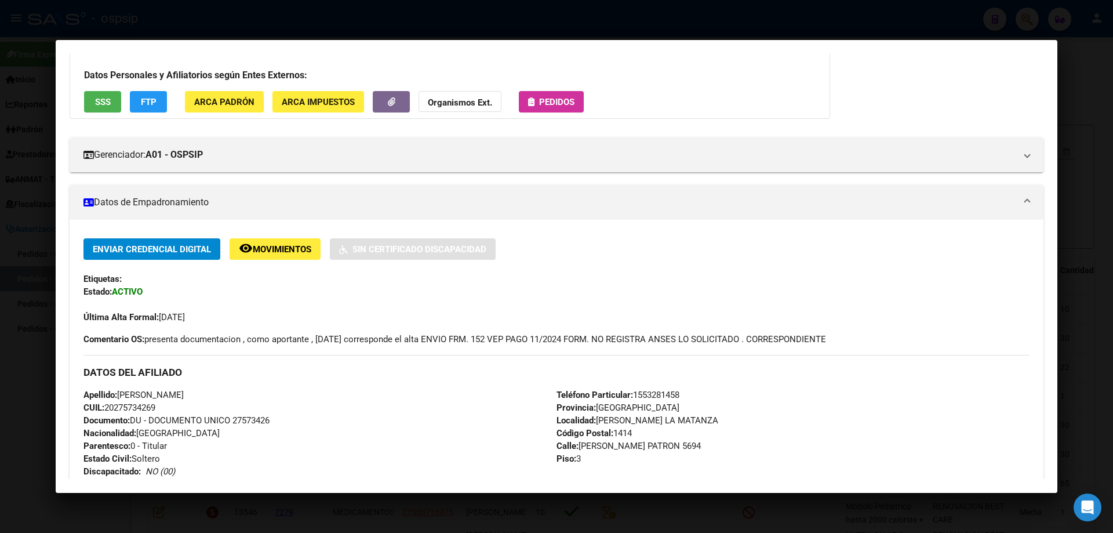
click at [548, 87] on div "Datos Personales y Afiliatorios según Entes Externos: SSS FTP ARCA Padrón ARCA …" at bounding box center [450, 83] width 760 height 72
click at [542, 98] on span "Pedidos" at bounding box center [556, 102] width 35 height 10
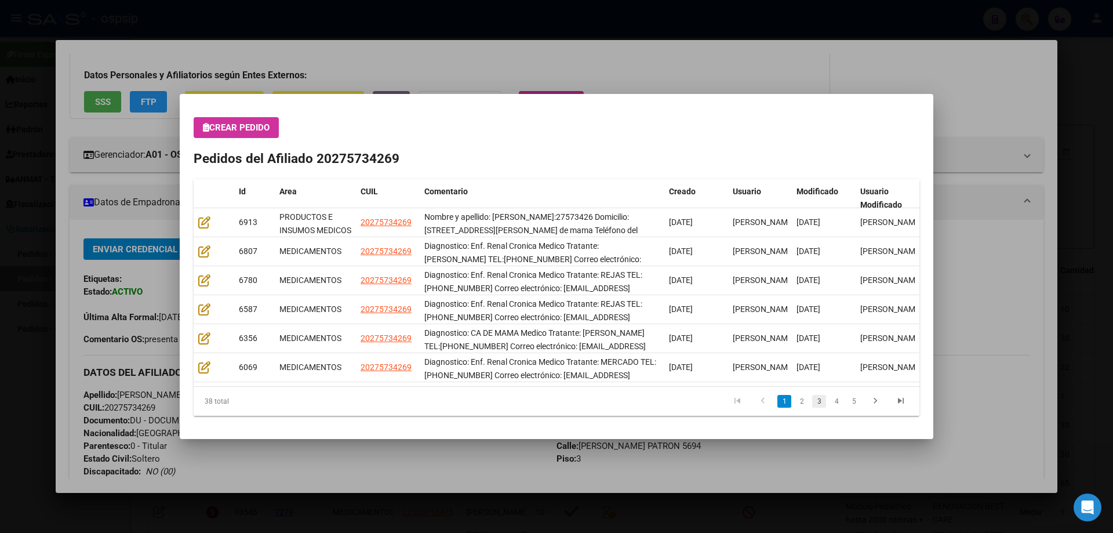
click at [817, 400] on link "3" at bounding box center [819, 401] width 14 height 13
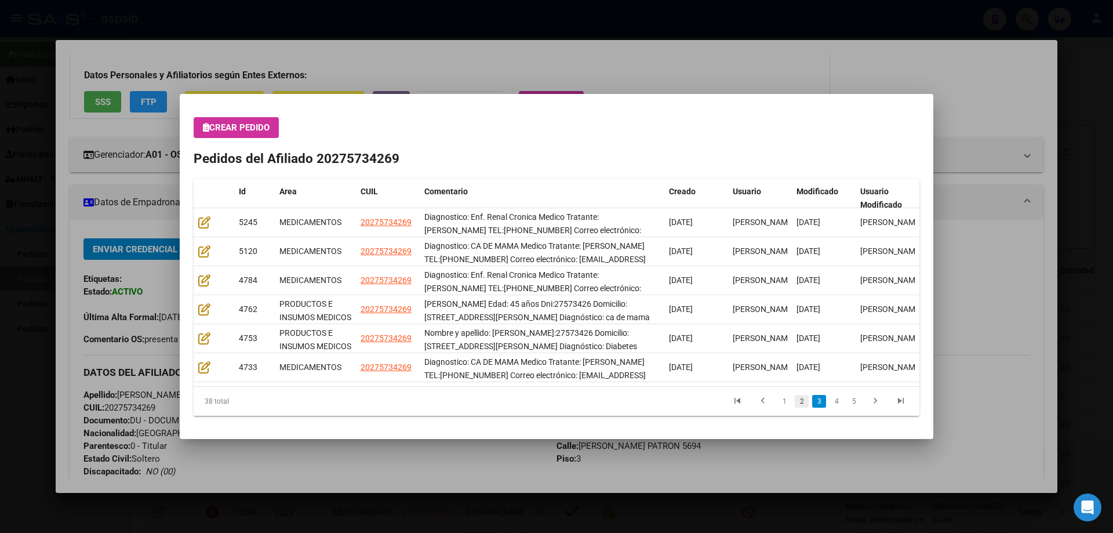
click at [802, 406] on link "2" at bounding box center [802, 401] width 14 height 13
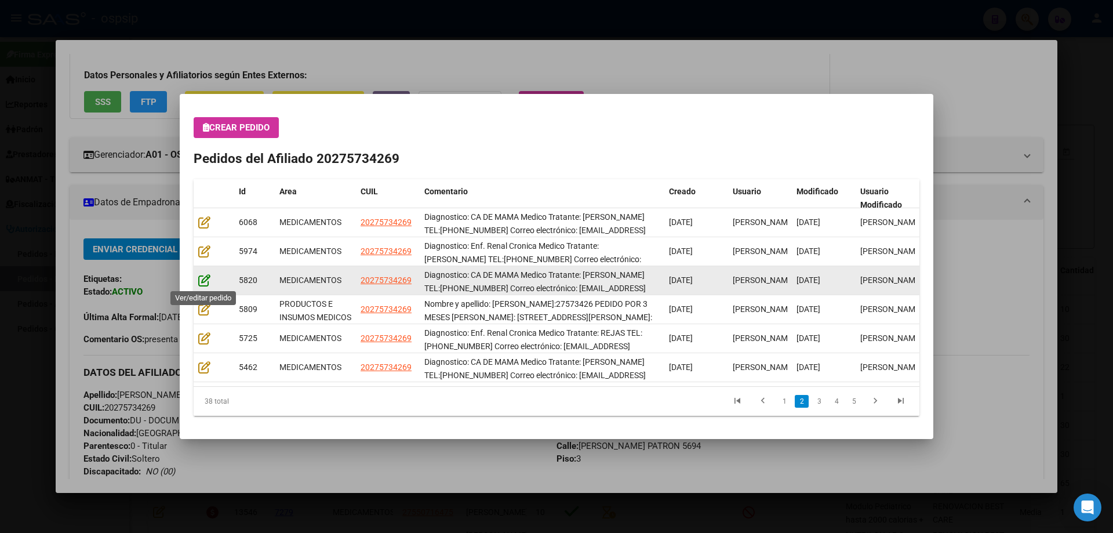
click at [208, 283] on icon at bounding box center [204, 280] width 12 height 13
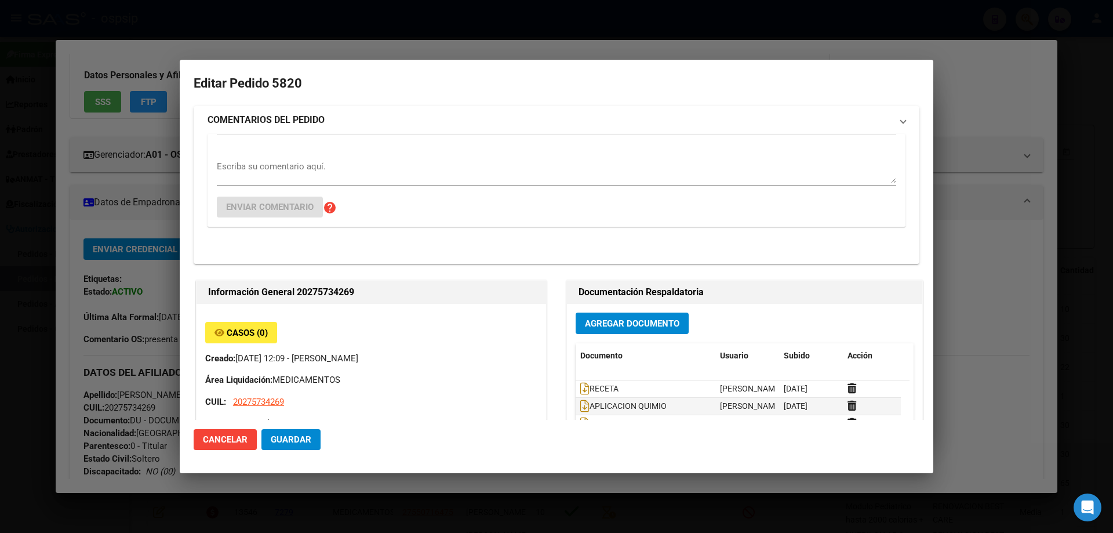
type input "[GEOGRAPHIC_DATA], [PERSON_NAME], [PERSON_NAME] PATRON 5694, Piso: 3"
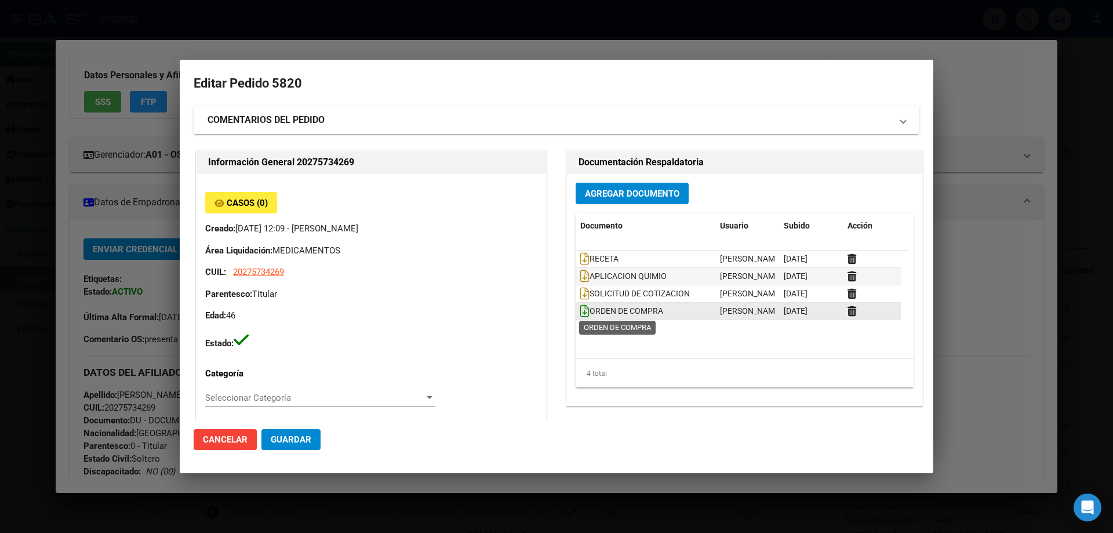
click at [580, 315] on icon at bounding box center [584, 310] width 9 height 13
drag, startPoint x: 1007, startPoint y: 110, endPoint x: 960, endPoint y: 125, distance: 49.1
click at [1004, 110] on div at bounding box center [556, 266] width 1113 height 533
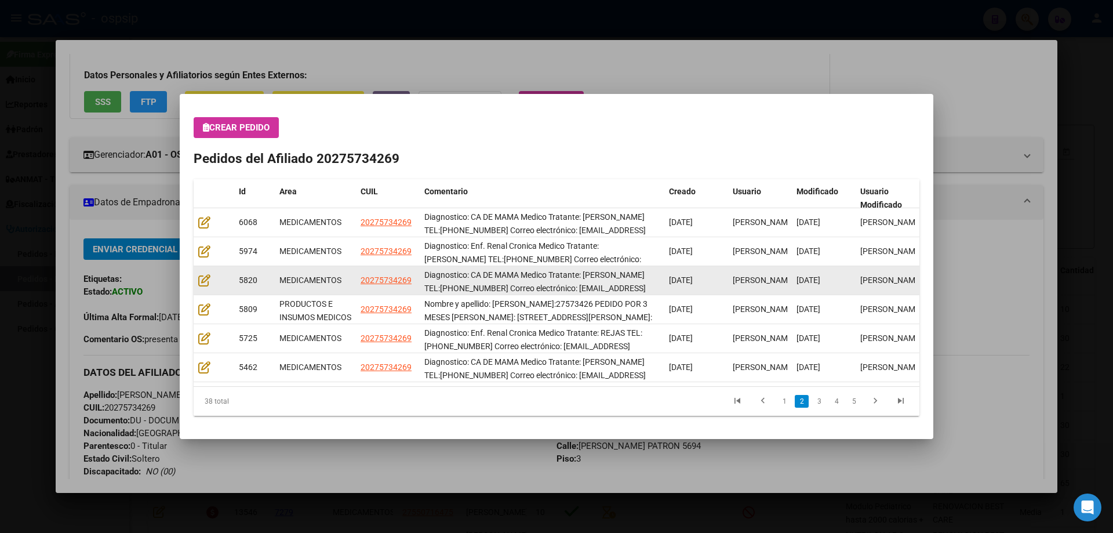
click at [195, 283] on datatable-body-cell at bounding box center [214, 280] width 41 height 28
click at [206, 279] on icon at bounding box center [204, 280] width 12 height 13
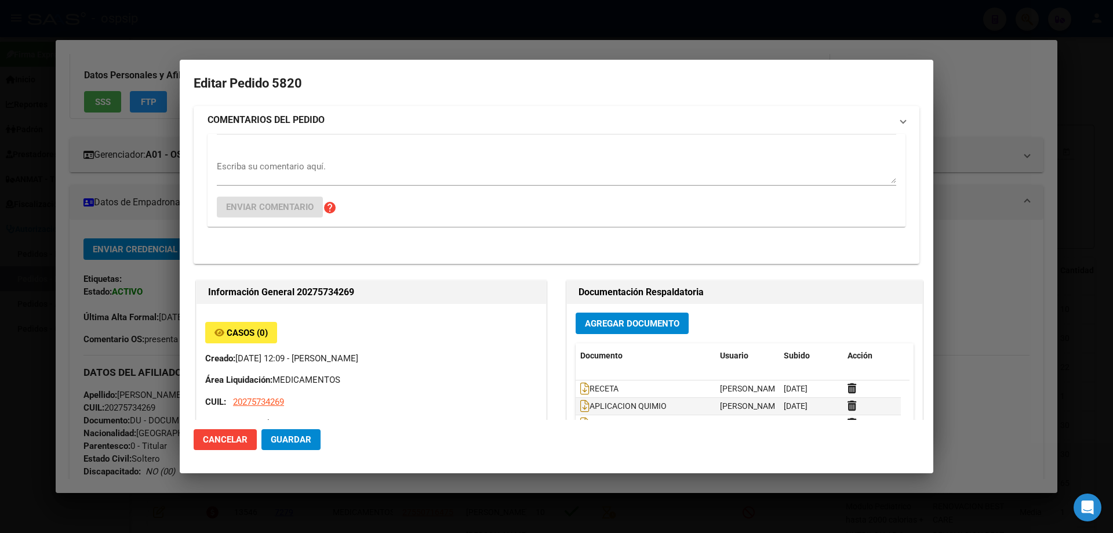
type input "[GEOGRAPHIC_DATA], [PERSON_NAME], [PERSON_NAME] PATRON 5694, Piso: 3"
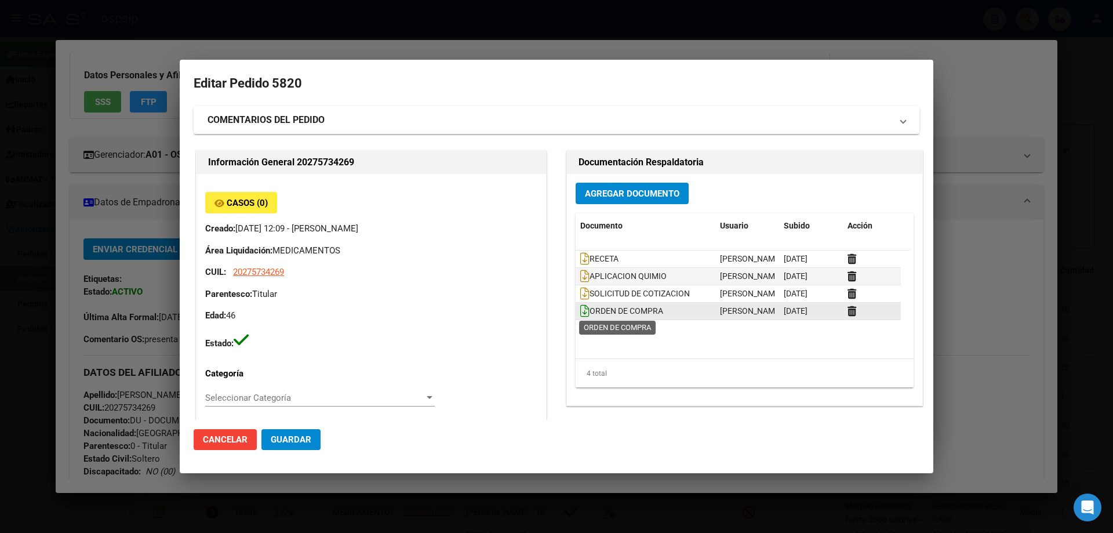
click at [580, 313] on icon at bounding box center [584, 310] width 9 height 13
drag, startPoint x: 972, startPoint y: 65, endPoint x: 946, endPoint y: 69, distance: 26.3
click at [970, 67] on div at bounding box center [556, 266] width 1113 height 533
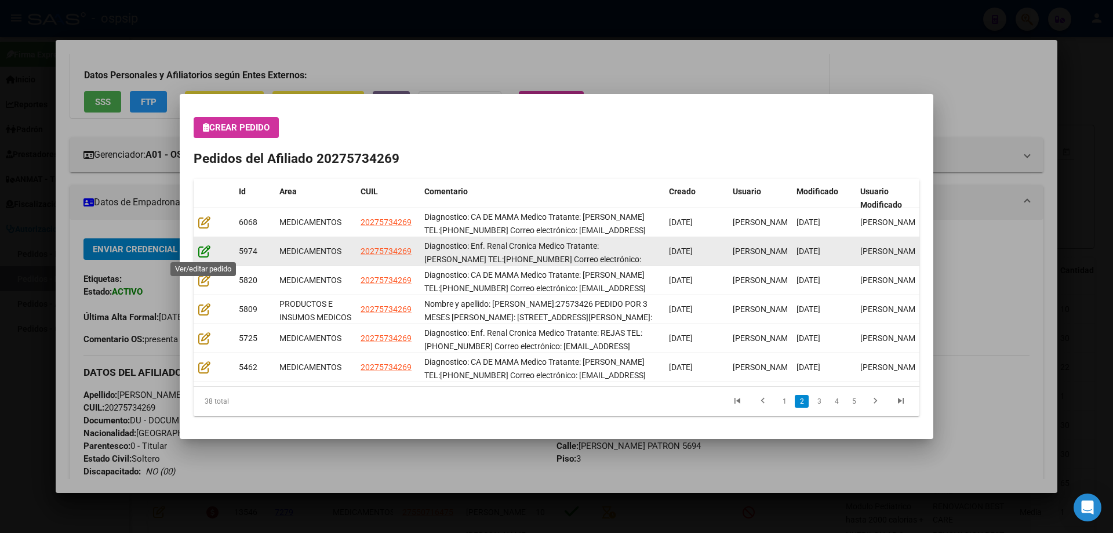
click at [207, 249] on icon at bounding box center [204, 251] width 12 height 13
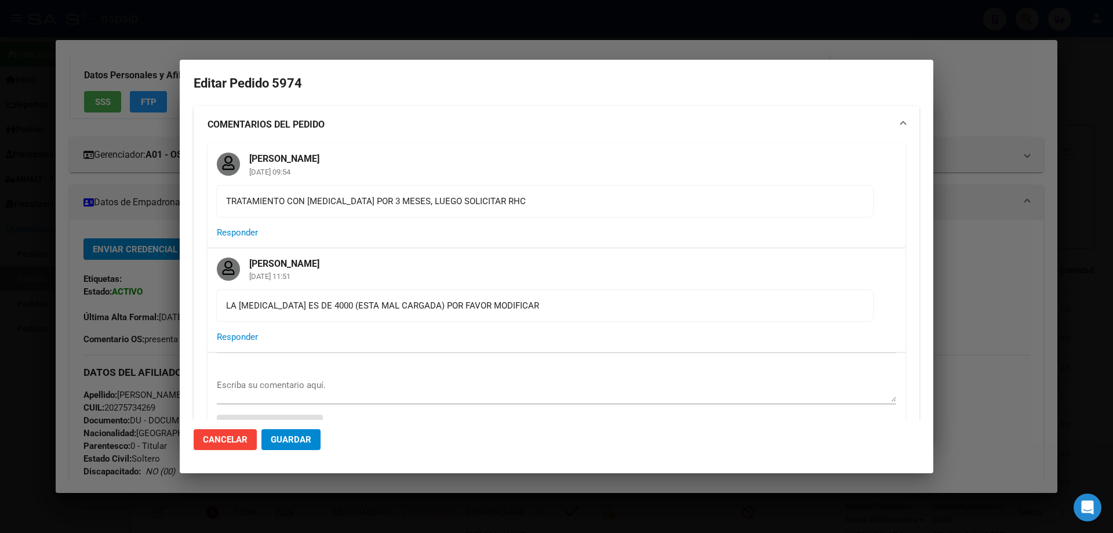
type input "[GEOGRAPHIC_DATA], [PERSON_NAME], [PERSON_NAME] PATRON 5694, Piso: 3"
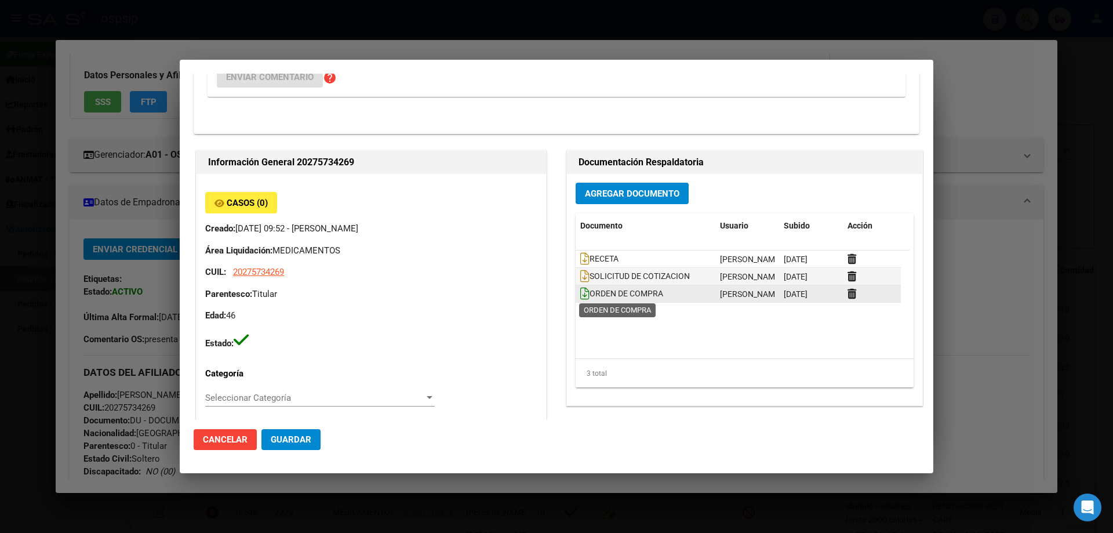
click at [580, 296] on icon at bounding box center [584, 293] width 9 height 13
click at [970, 156] on div at bounding box center [556, 266] width 1113 height 533
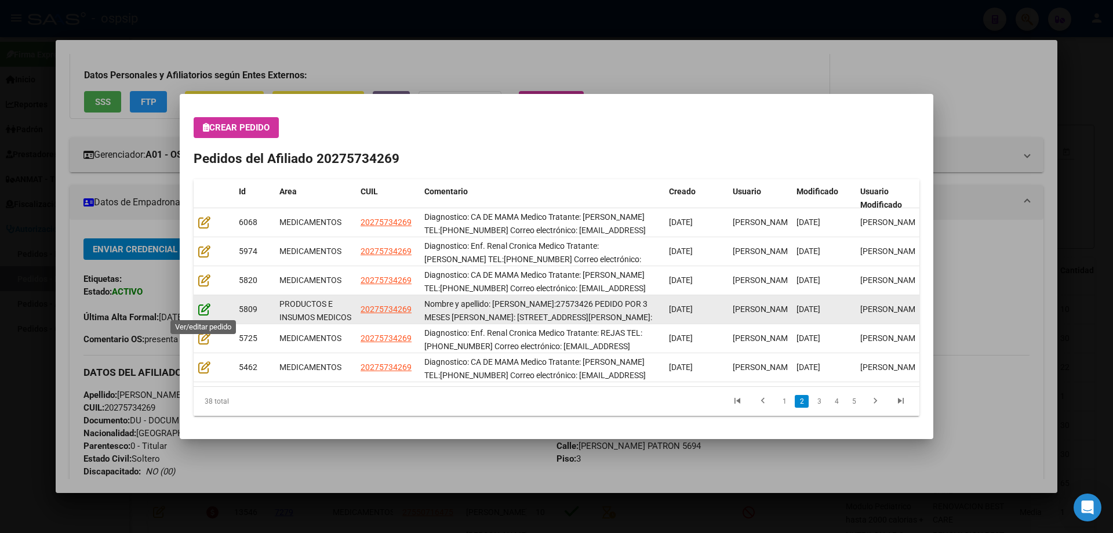
click at [202, 308] on icon at bounding box center [204, 309] width 12 height 13
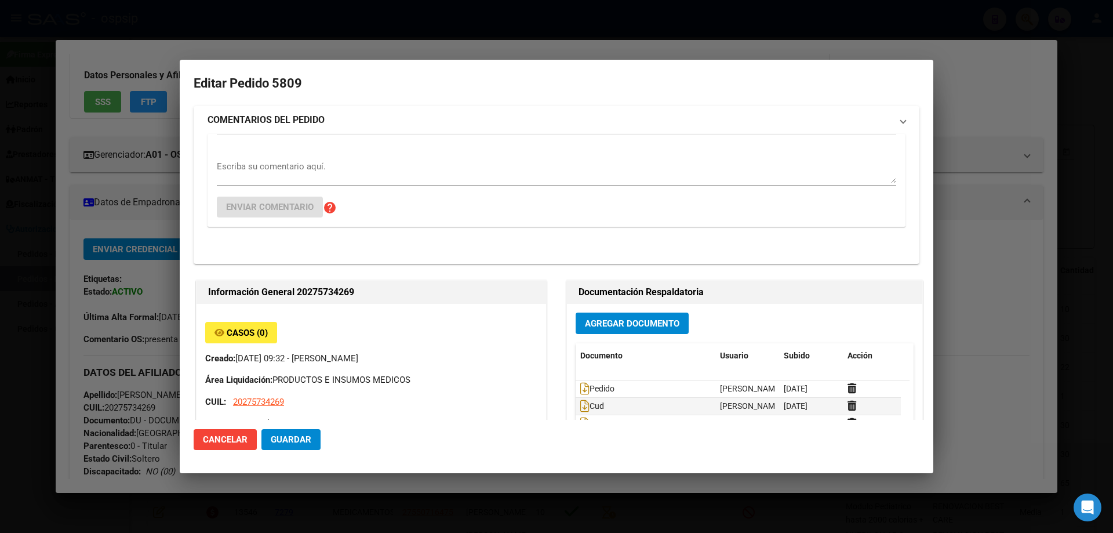
type input "[GEOGRAPHIC_DATA], [PERSON_NAME], [PERSON_NAME] PATRON 5694, Piso: 3"
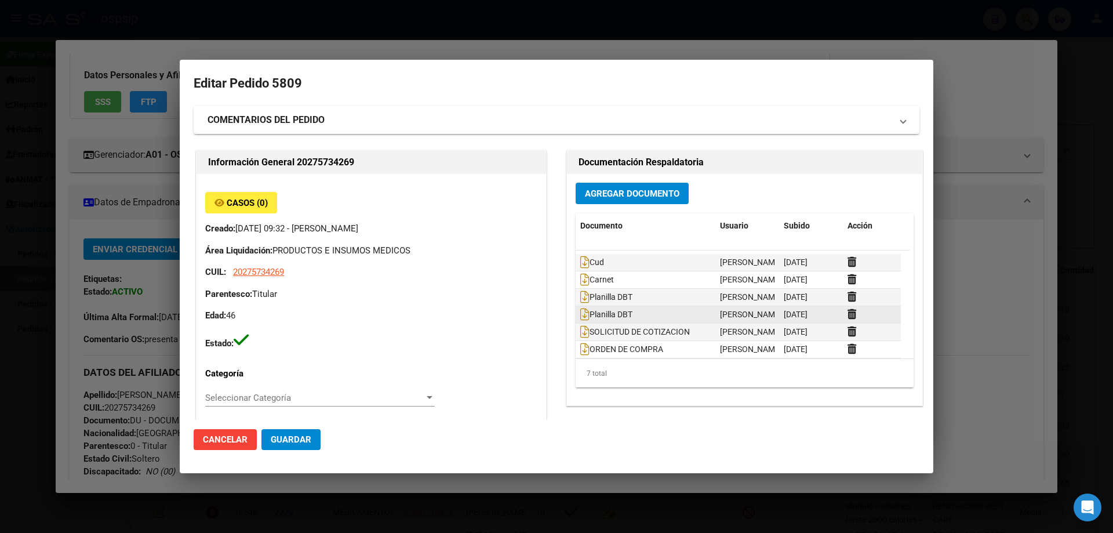
scroll to position [18, 0]
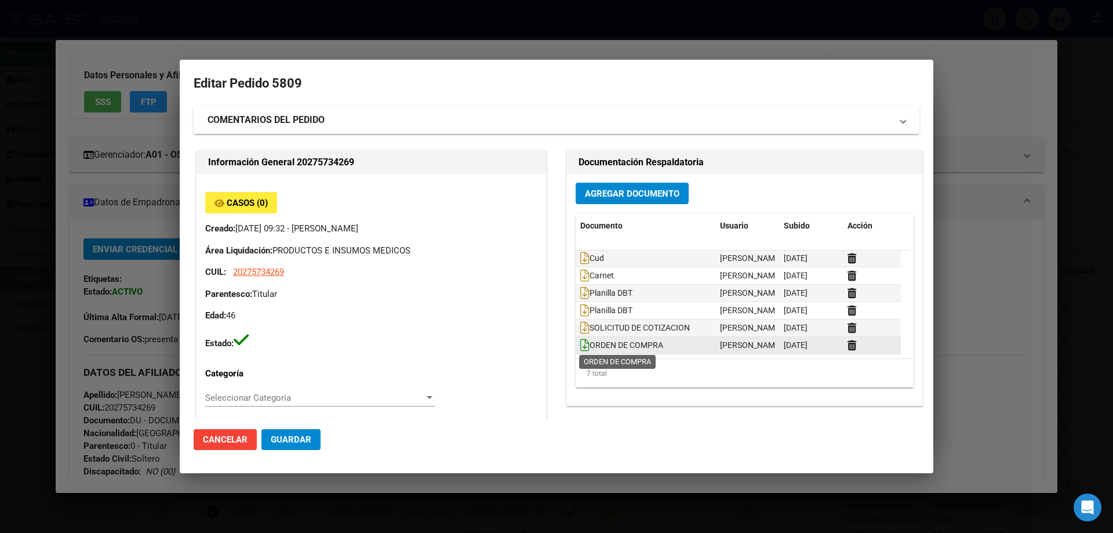
click at [580, 348] on icon at bounding box center [584, 344] width 9 height 13
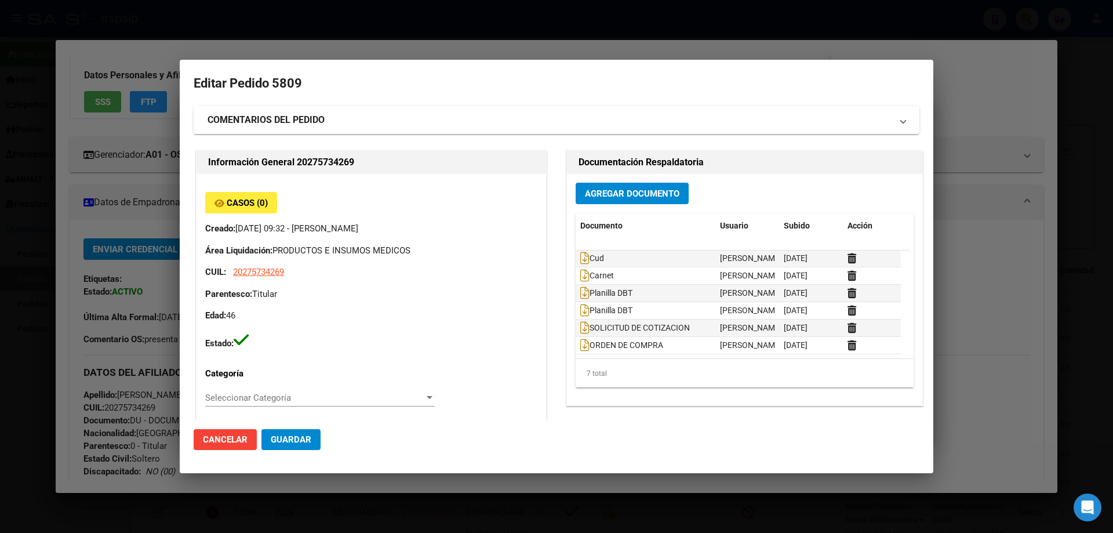
click at [960, 138] on div at bounding box center [556, 266] width 1113 height 533
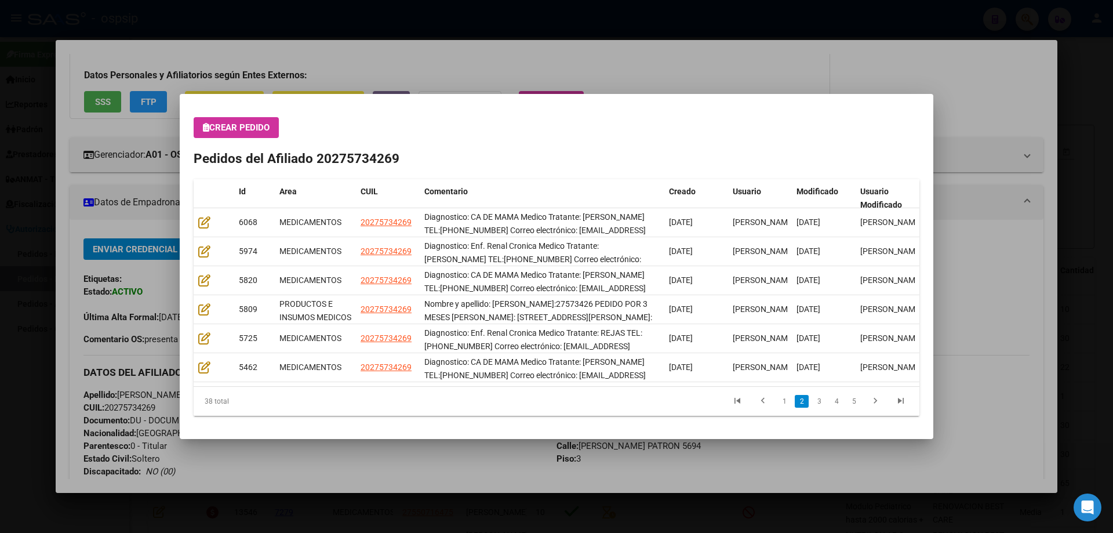
click at [467, 68] on div at bounding box center [556, 266] width 1113 height 533
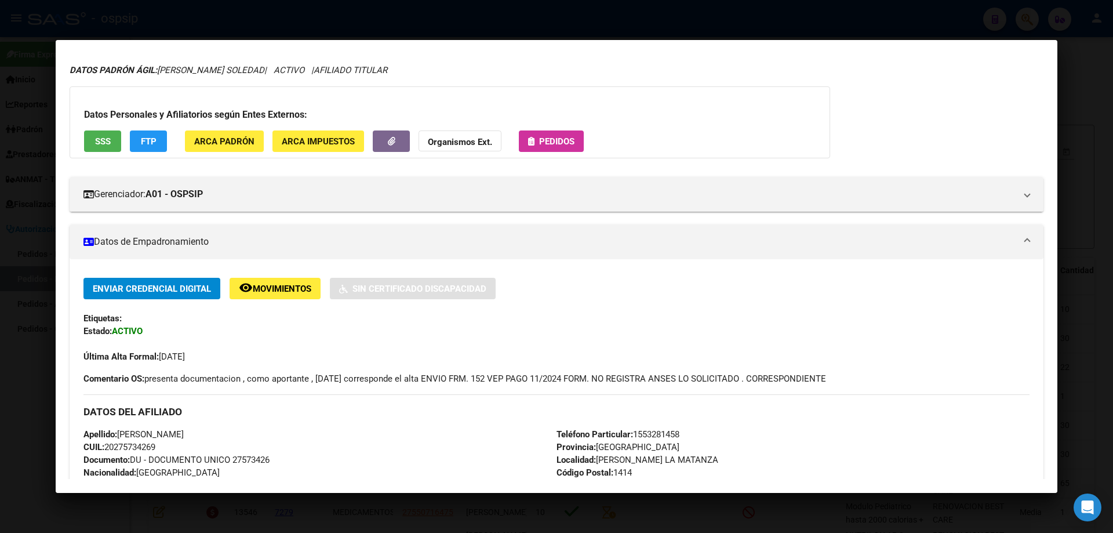
scroll to position [0, 0]
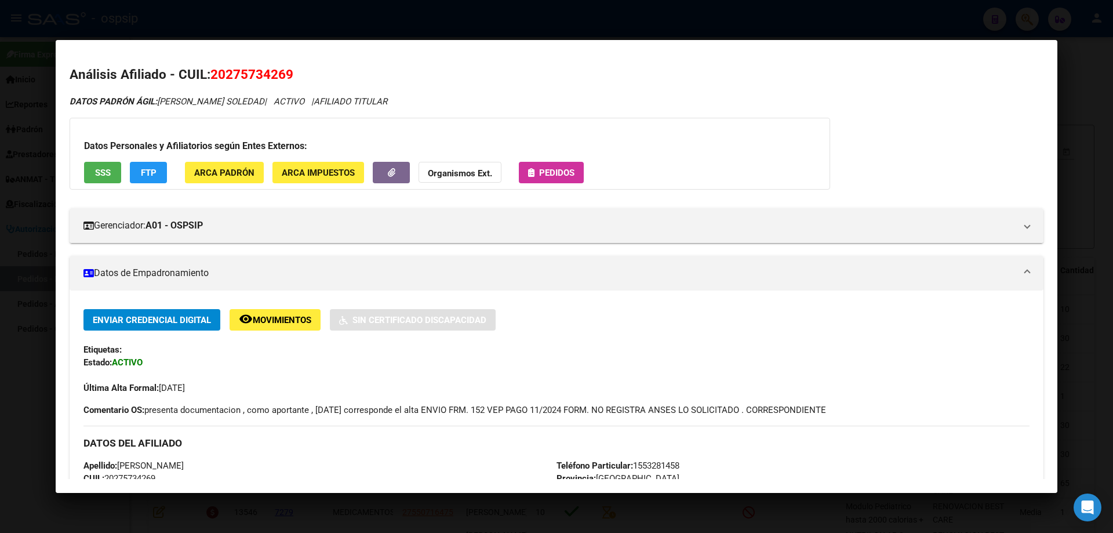
click at [1082, 201] on div at bounding box center [556, 266] width 1113 height 533
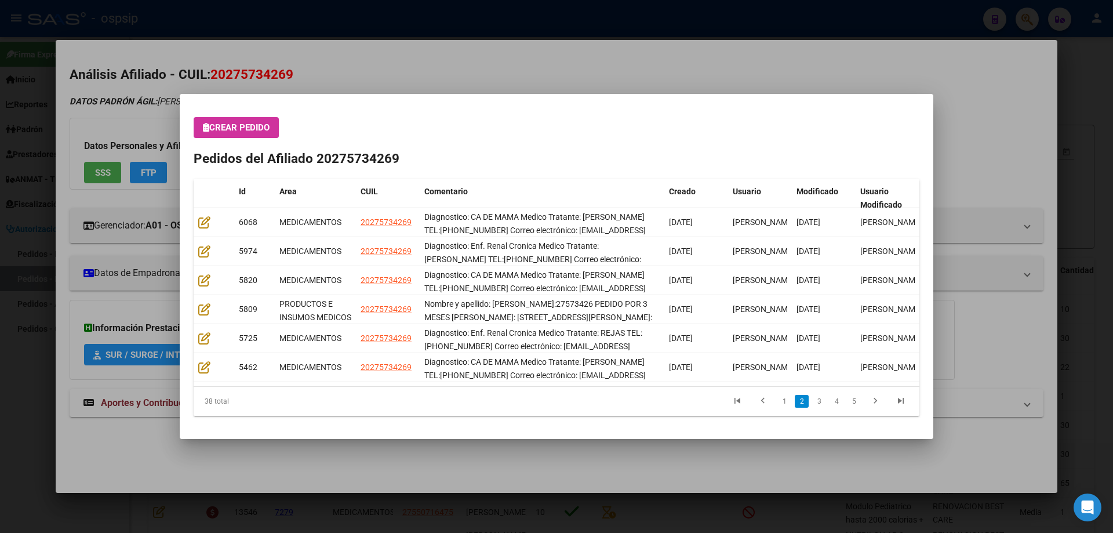
drag, startPoint x: 989, startPoint y: 115, endPoint x: 750, endPoint y: 136, distance: 239.7
click at [985, 115] on div at bounding box center [556, 266] width 1113 height 533
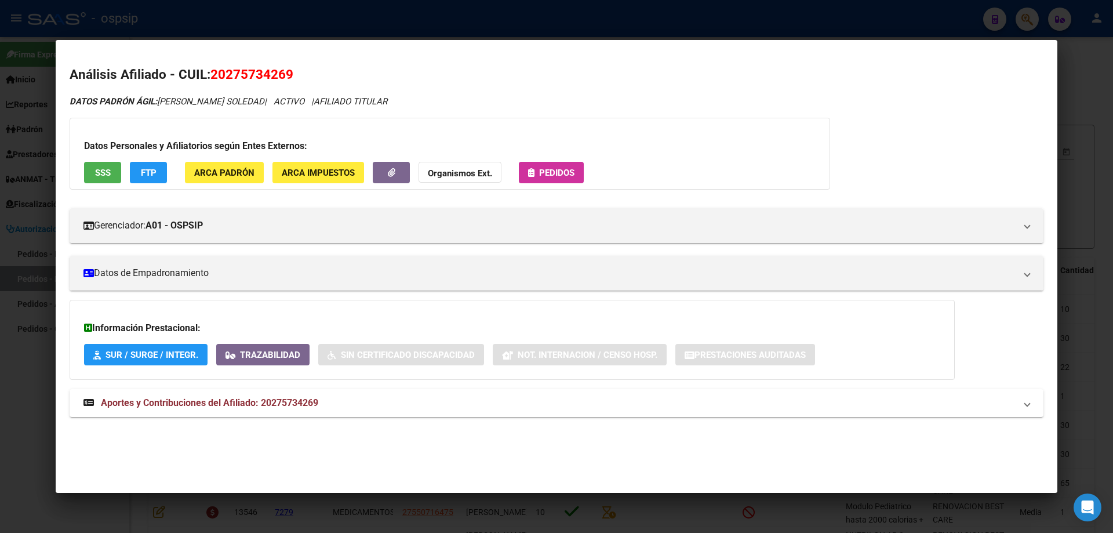
click at [913, 4] on div at bounding box center [556, 266] width 1113 height 533
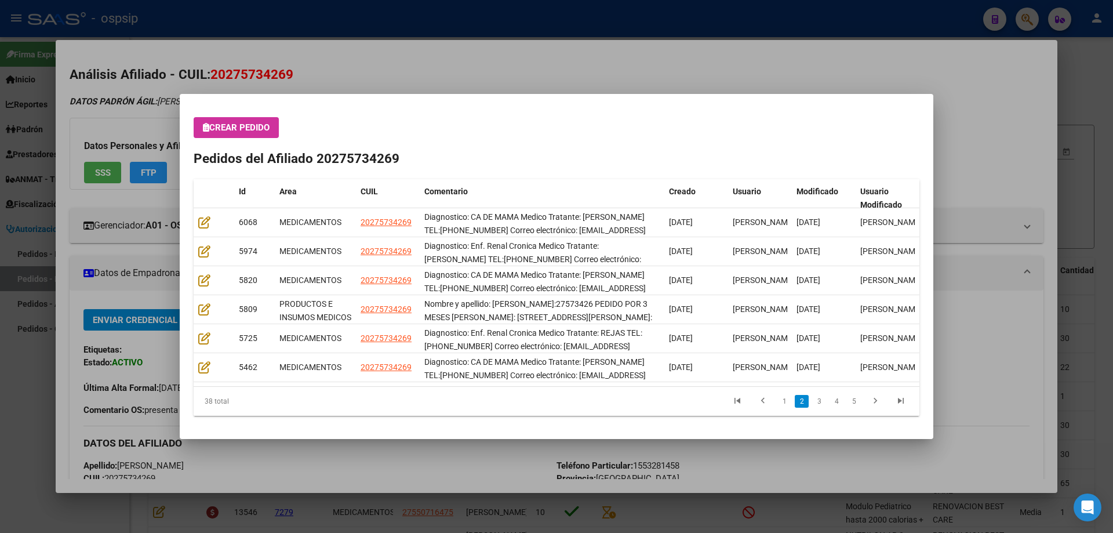
drag, startPoint x: 824, startPoint y: 51, endPoint x: 801, endPoint y: 56, distance: 22.5
click at [821, 51] on div at bounding box center [556, 266] width 1113 height 533
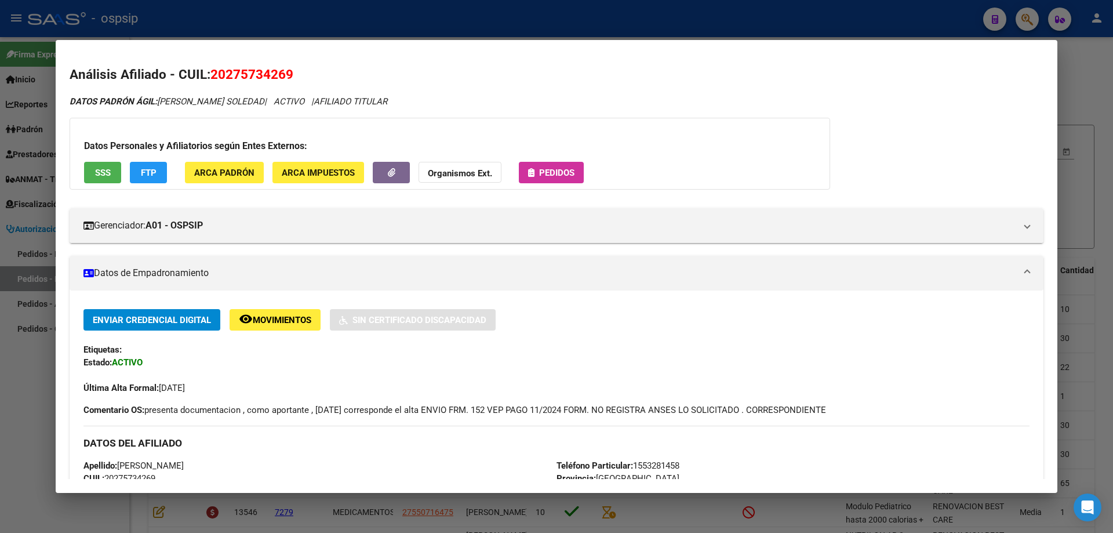
click at [1081, 92] on div at bounding box center [556, 266] width 1113 height 533
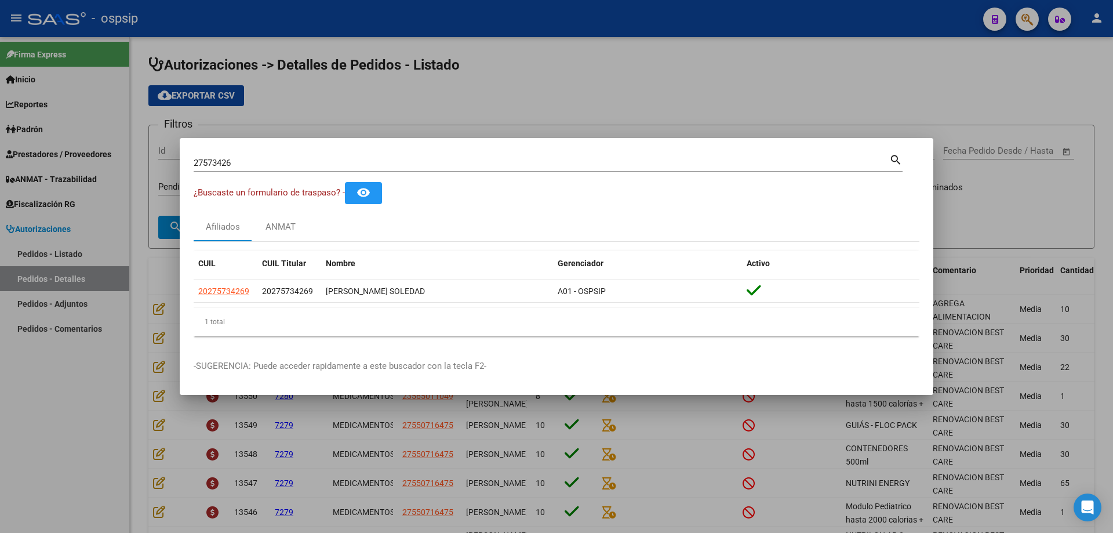
click at [822, 75] on div at bounding box center [556, 266] width 1113 height 533
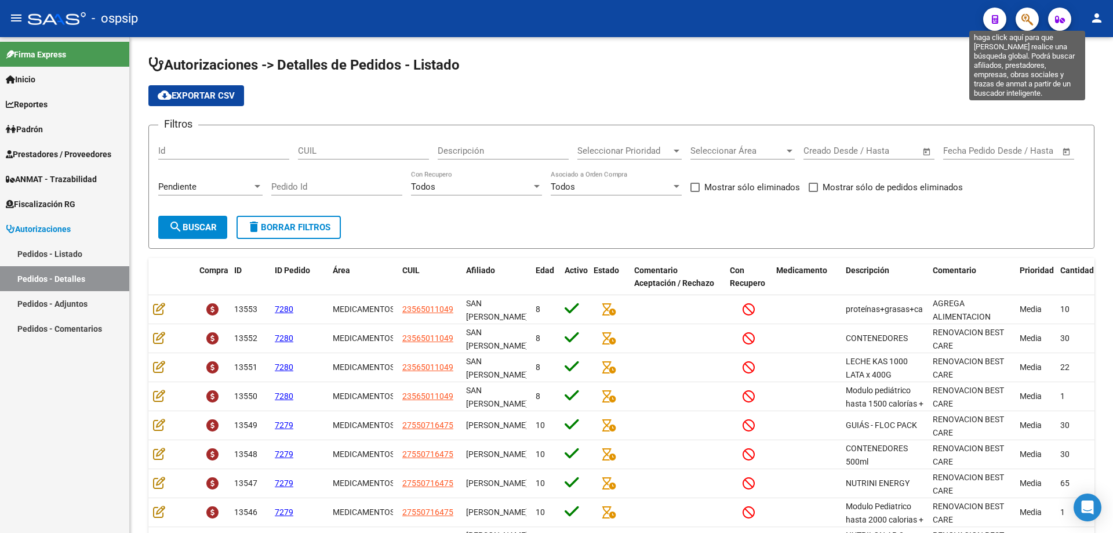
click at [1026, 22] on icon "button" at bounding box center [1027, 19] width 12 height 13
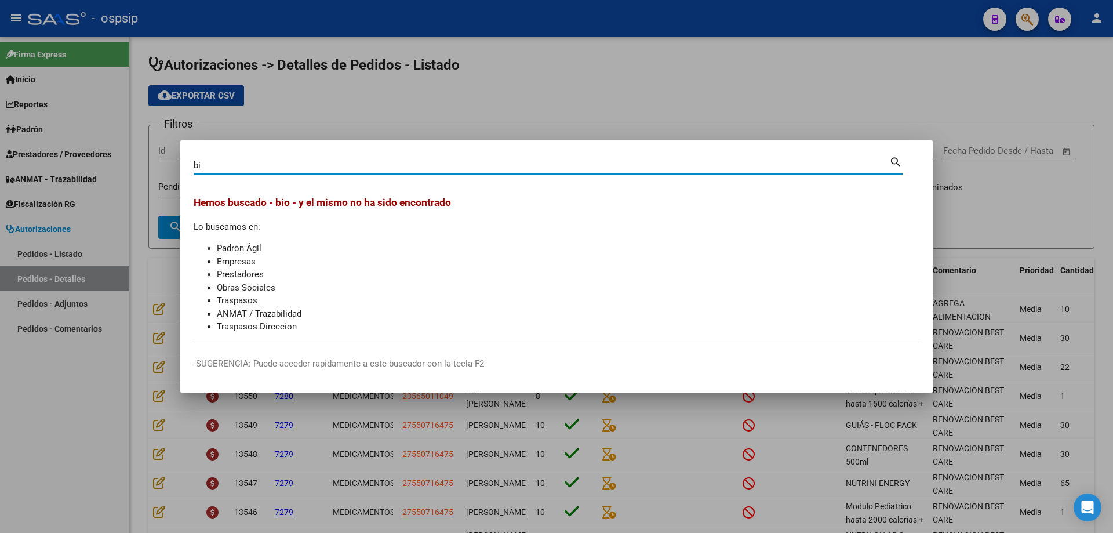
type input "b"
paste input "30-59581699-4"
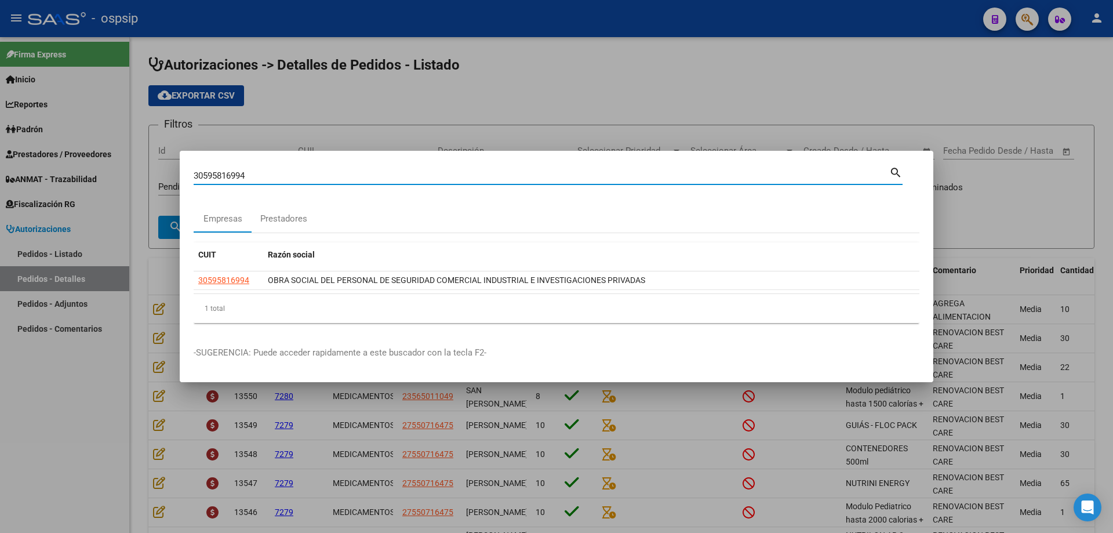
click at [485, 172] on input "30595816994" at bounding box center [541, 175] width 695 height 10
paste input "-70846431-3"
type input "30708464313"
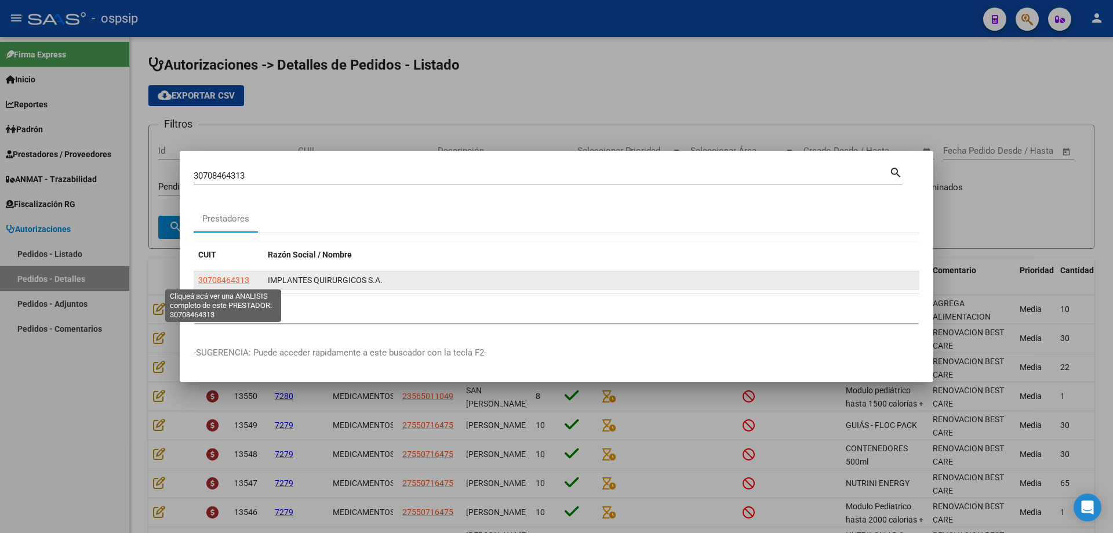
click at [203, 278] on span "30708464313" at bounding box center [223, 279] width 51 height 9
type textarea "30708464313"
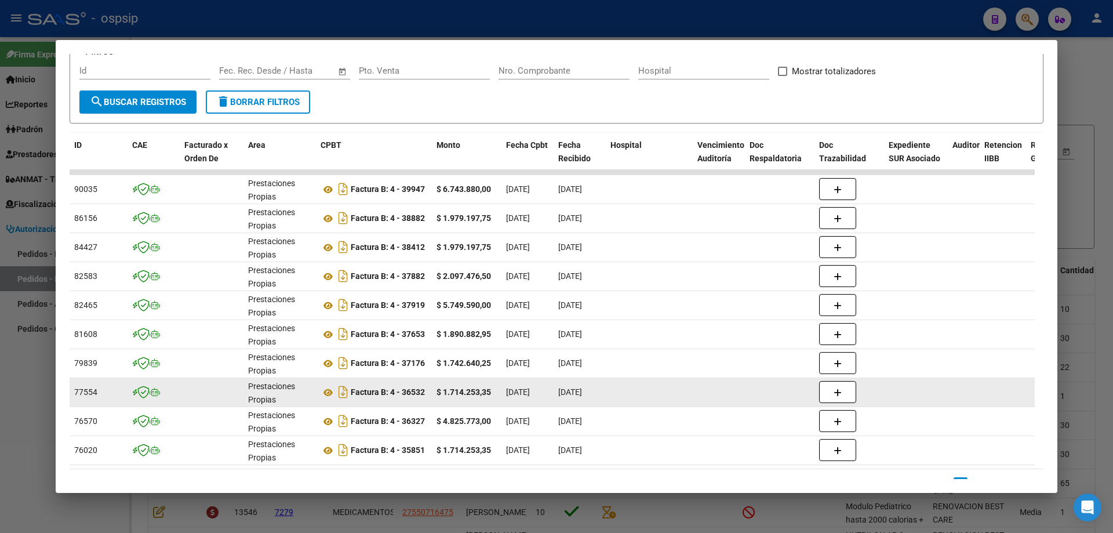
scroll to position [224, 0]
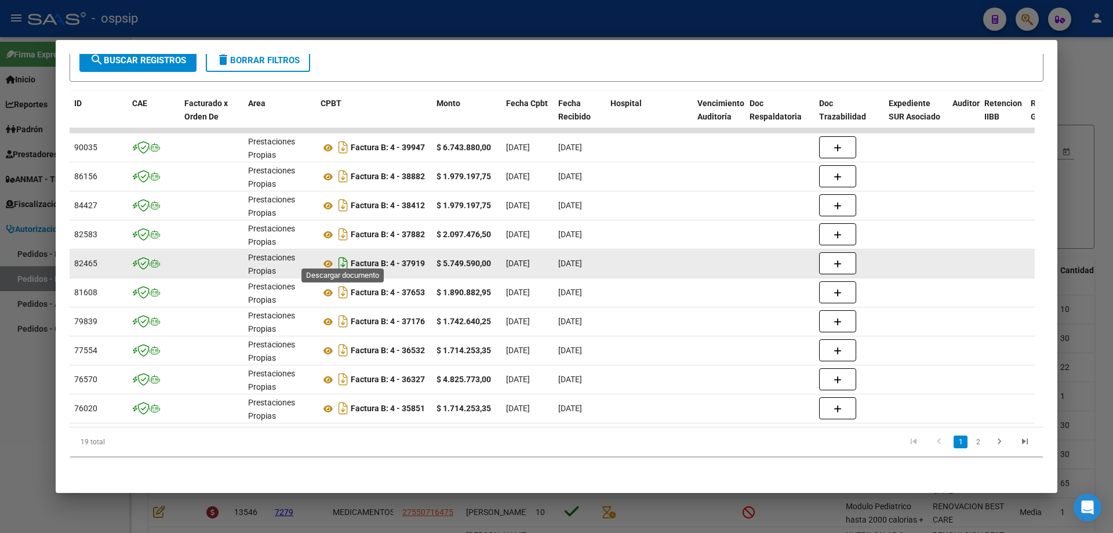
click at [344, 258] on icon "Descargar documento" at bounding box center [343, 263] width 15 height 19
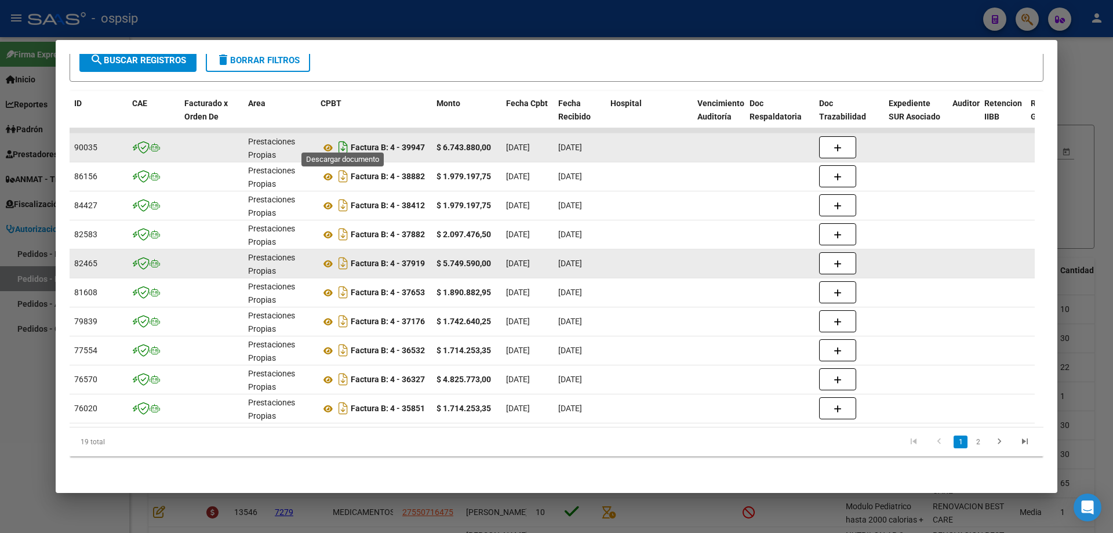
click at [340, 140] on icon "Descargar documento" at bounding box center [343, 147] width 15 height 19
click at [340, 257] on icon "Descargar documento" at bounding box center [343, 263] width 15 height 19
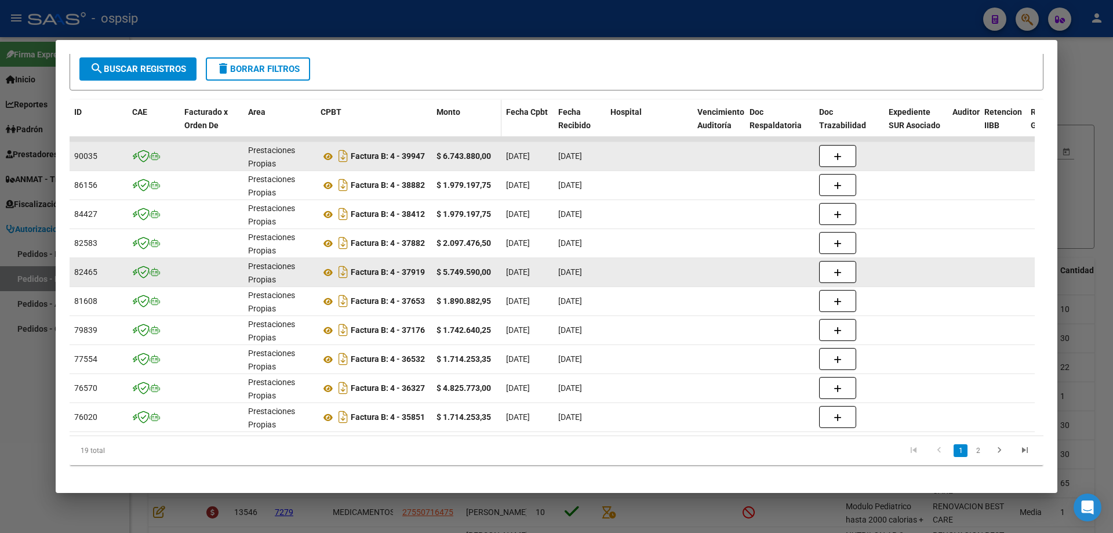
scroll to position [166, 0]
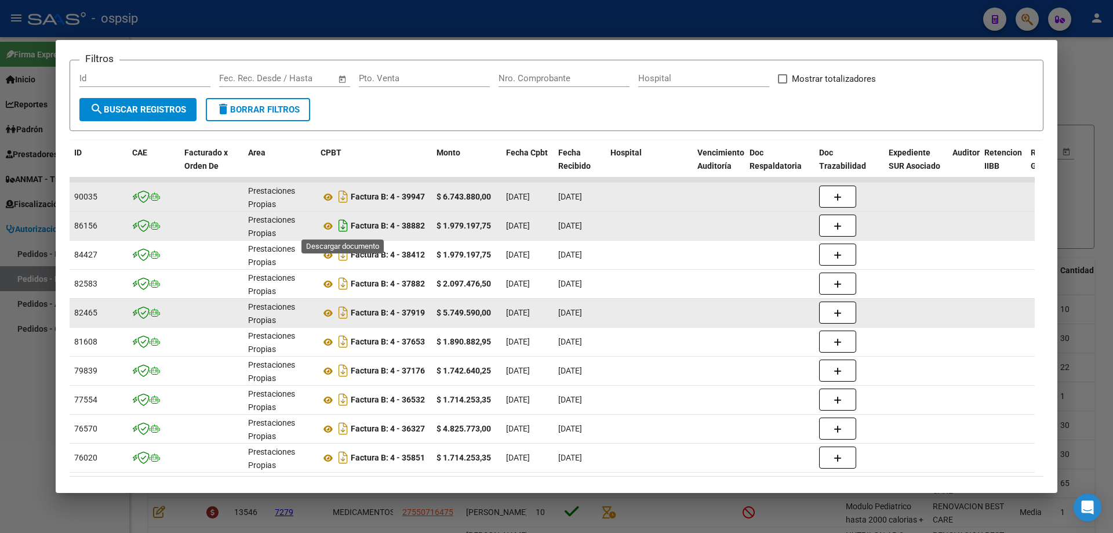
click at [344, 225] on icon "Descargar documento" at bounding box center [343, 225] width 15 height 19
click at [344, 316] on icon "Descargar documento" at bounding box center [343, 312] width 15 height 19
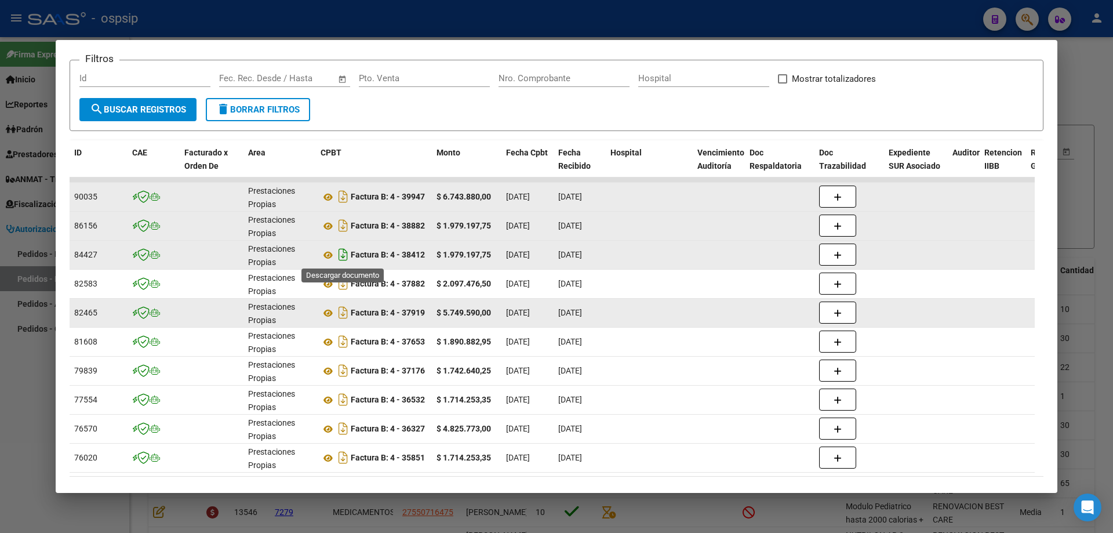
click at [344, 256] on icon "Descargar documento" at bounding box center [343, 254] width 15 height 19
